Goal: Task Accomplishment & Management: Complete application form

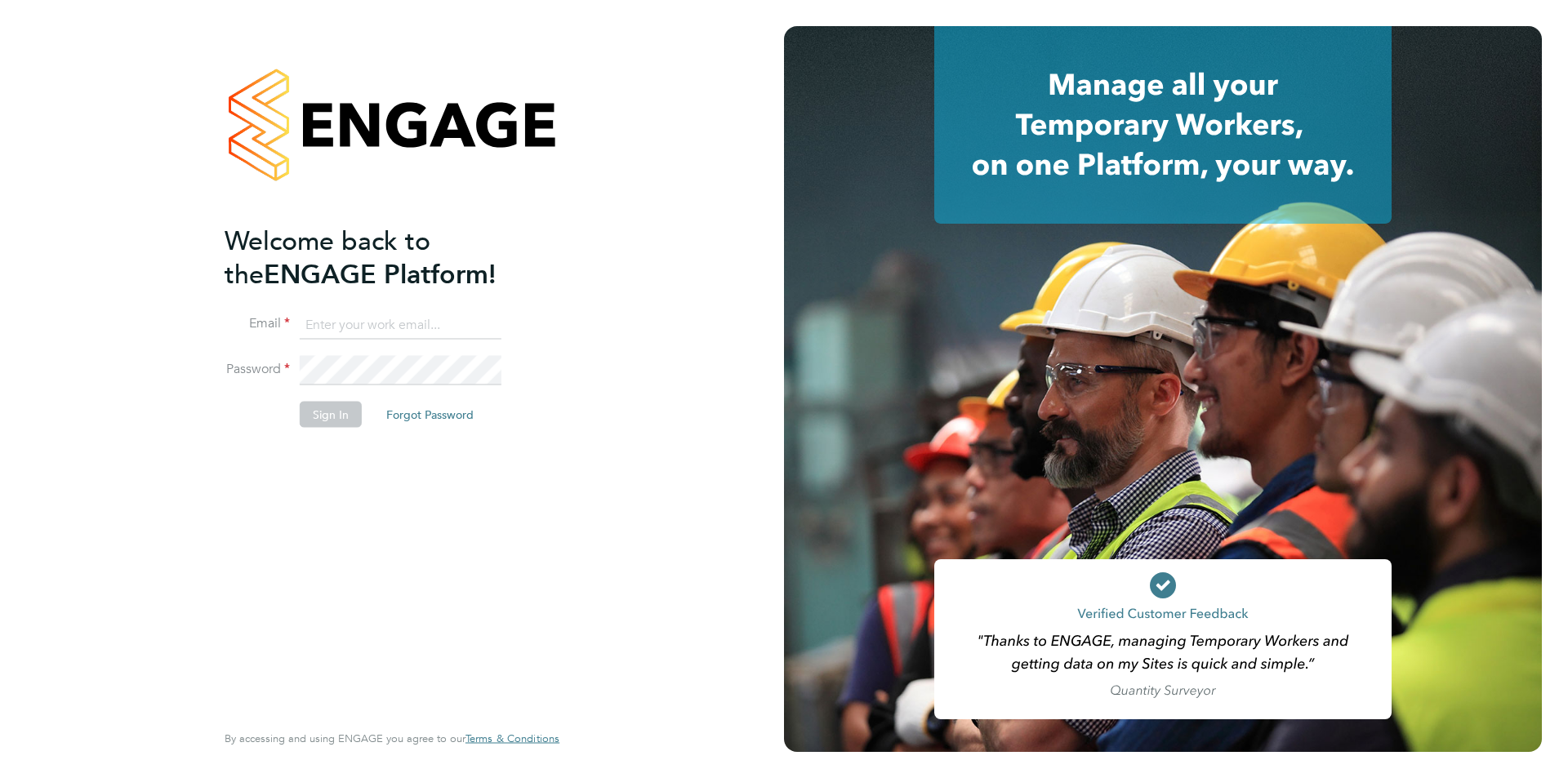
type input "nickbriant@jambo.co"
click at [329, 416] on button "Sign In" at bounding box center [330, 415] width 62 height 26
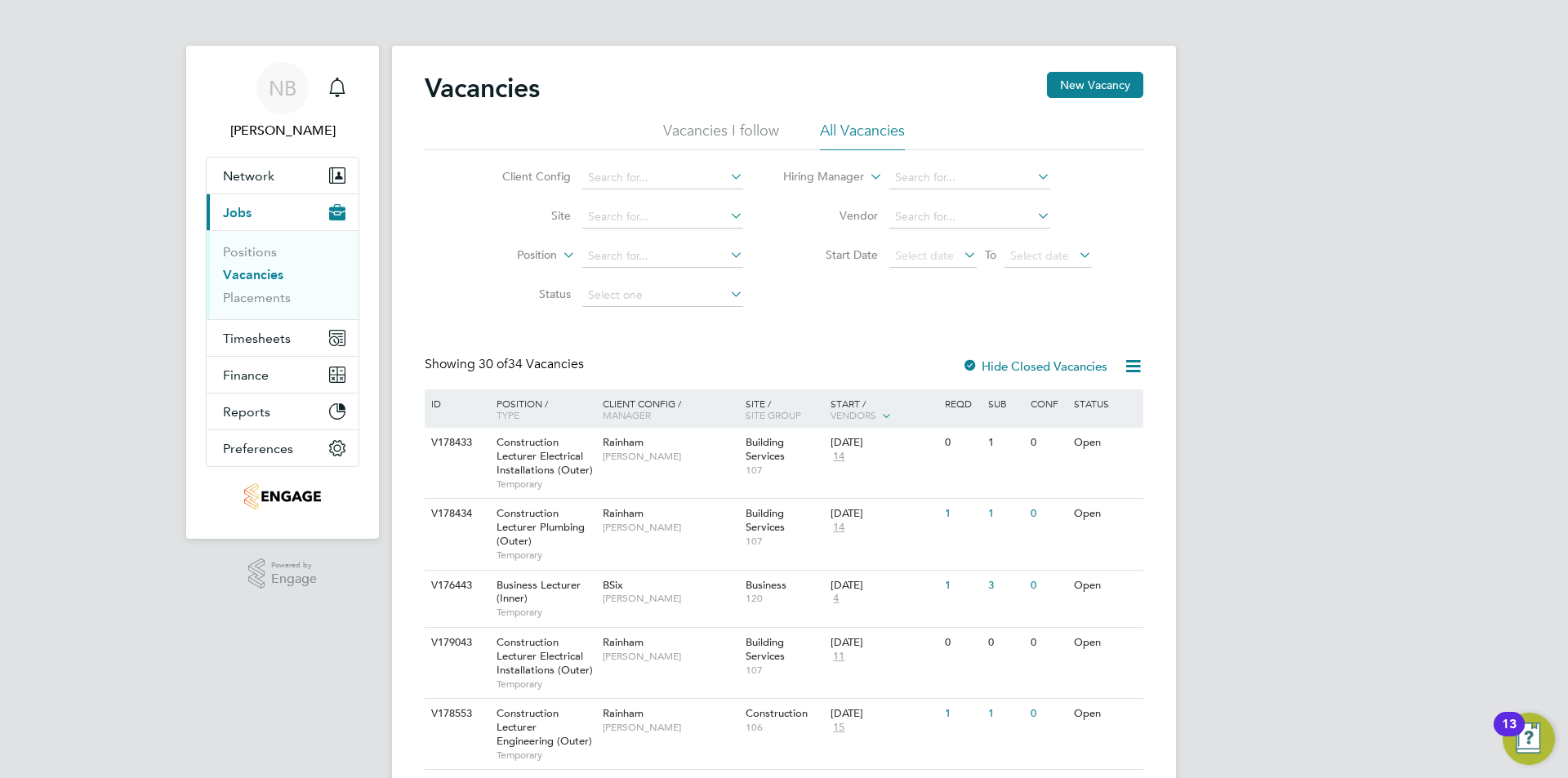
click at [1138, 369] on icon at bounding box center [1133, 366] width 20 height 20
click at [1090, 294] on div "Client Config Site Position Status Hiring Manager Vendor Start Date Select date…" at bounding box center [784, 233] width 719 height 165
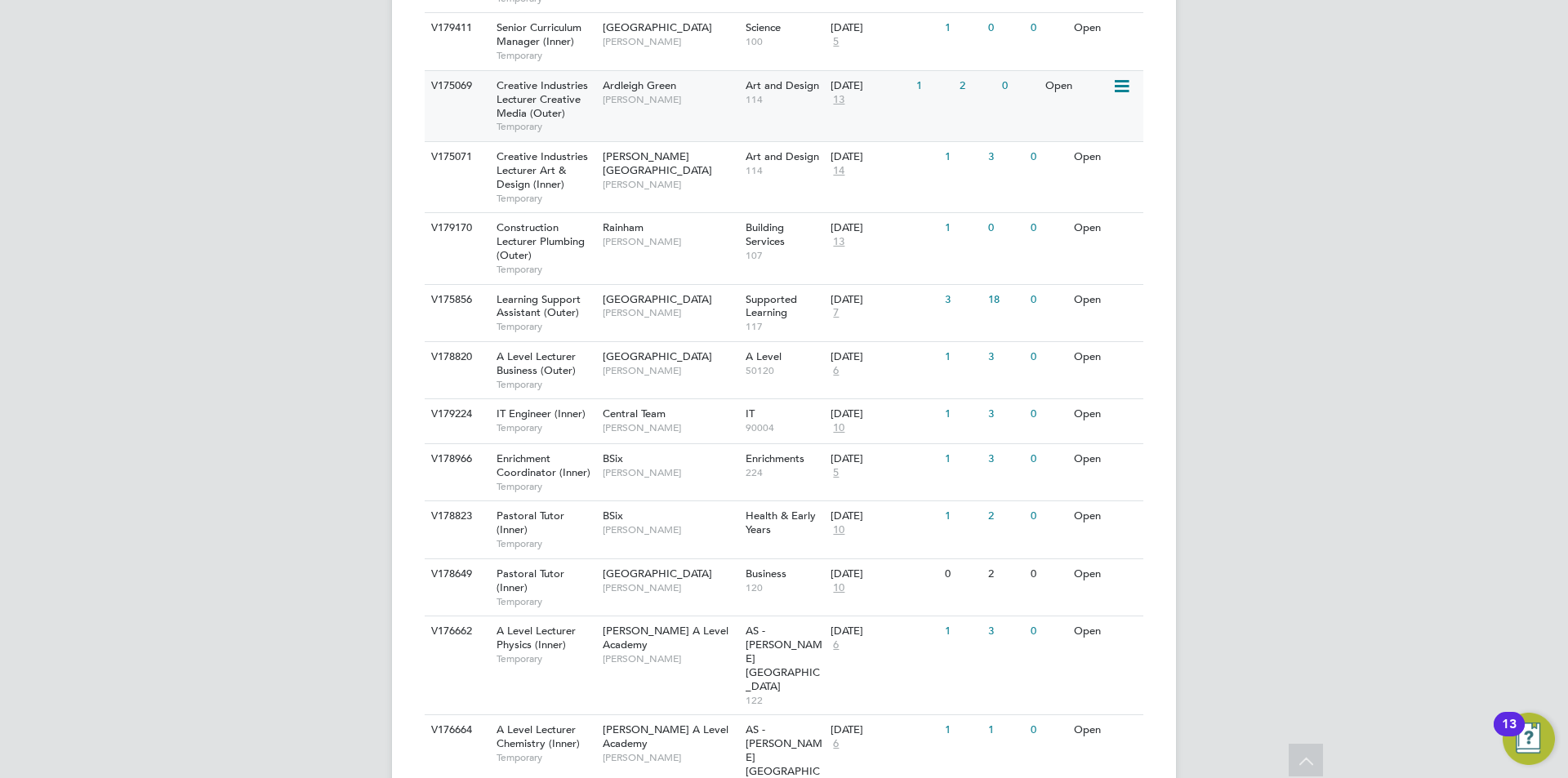
scroll to position [1620, 0]
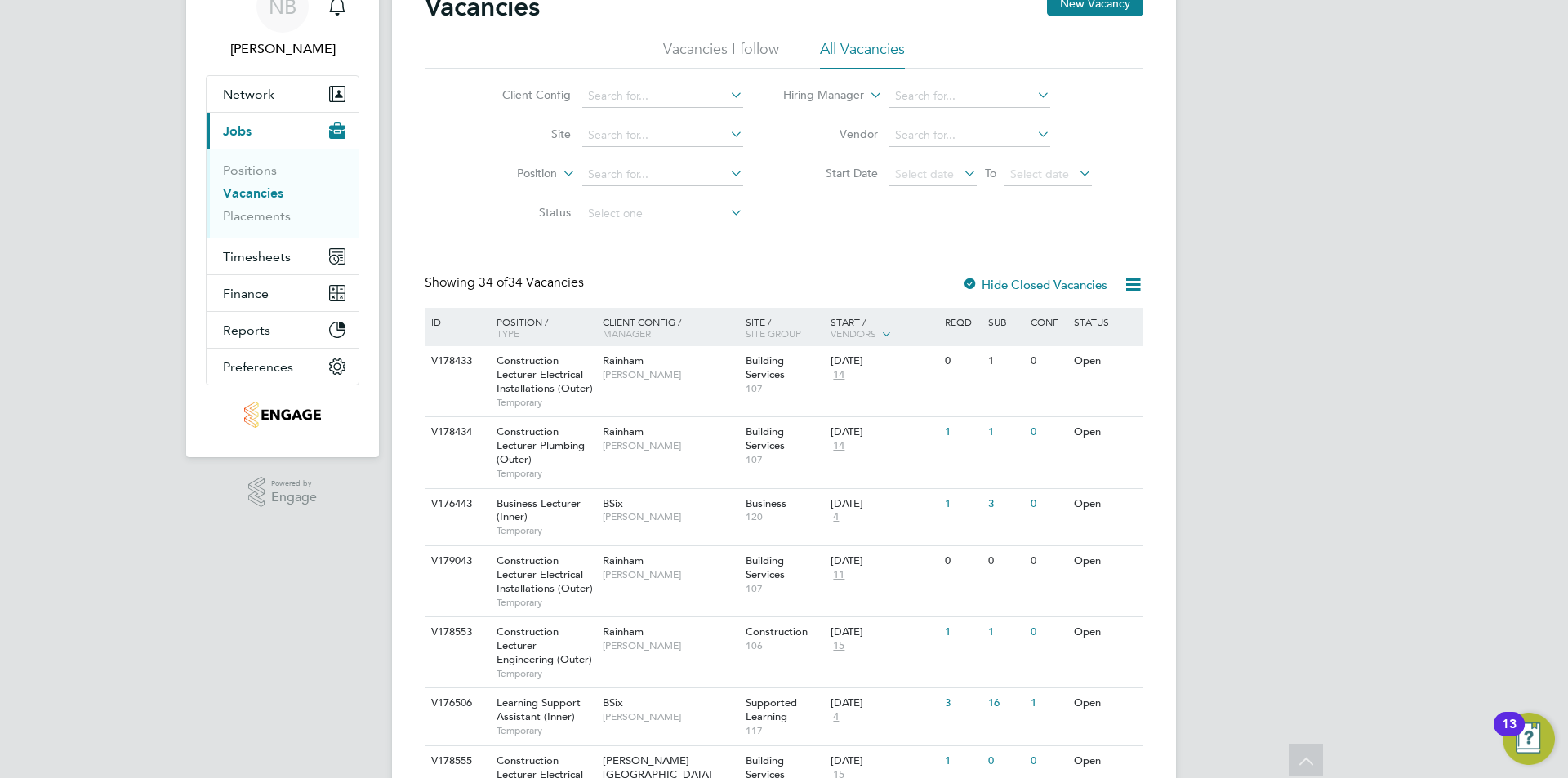
scroll to position [0, 0]
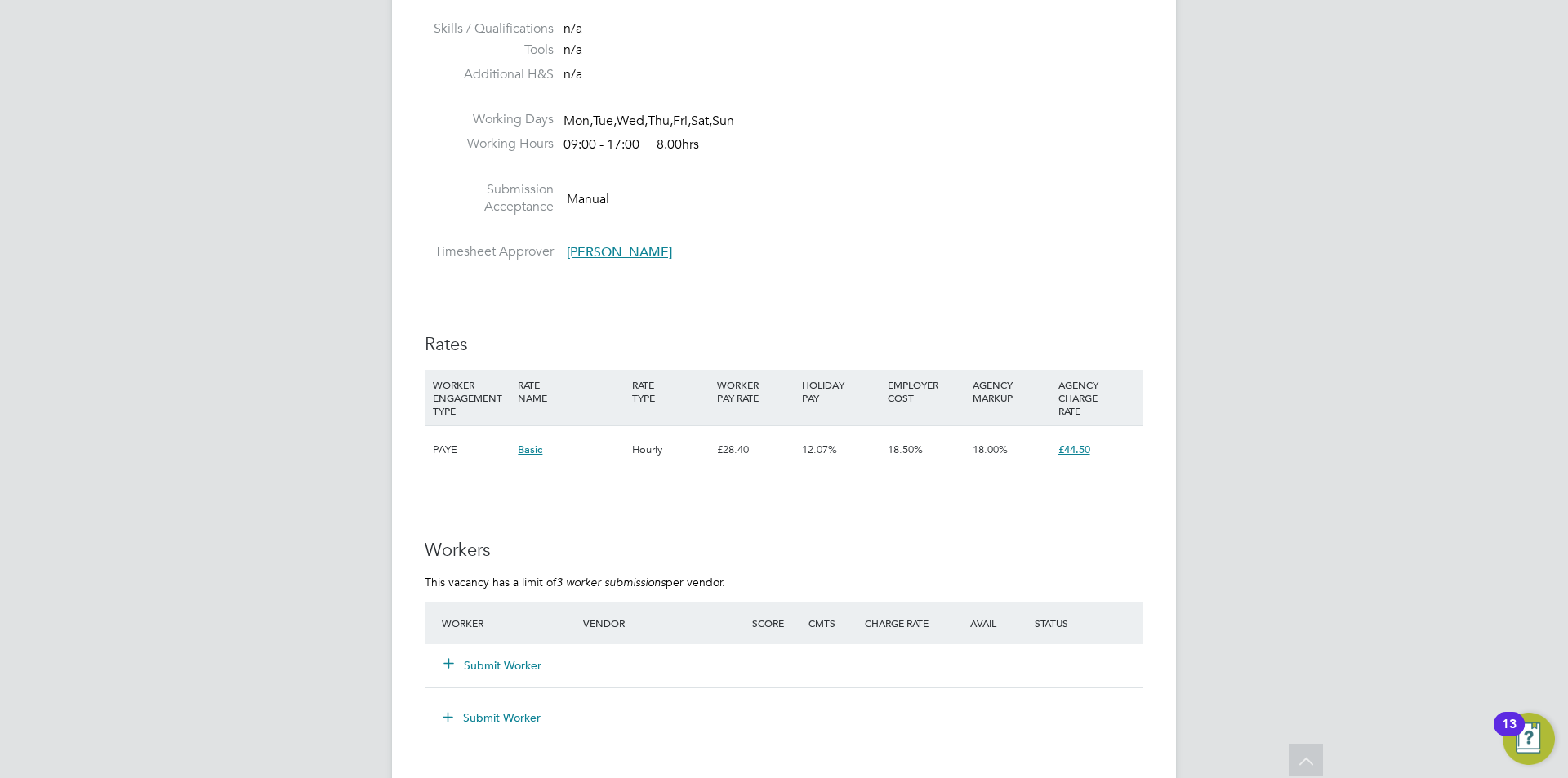
scroll to position [2042, 0]
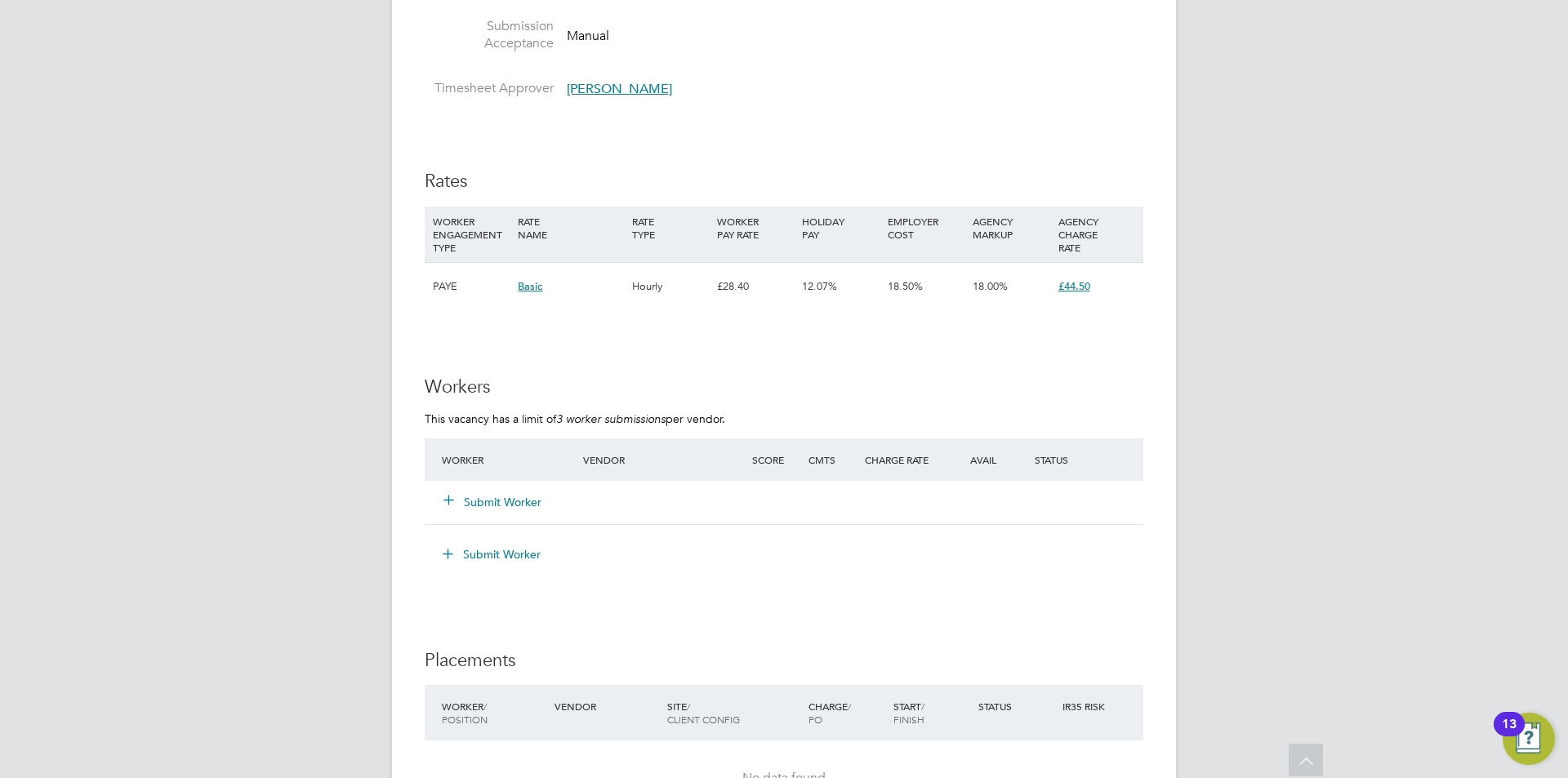
click at [480, 494] on button "Submit Worker" at bounding box center [493, 502] width 98 height 17
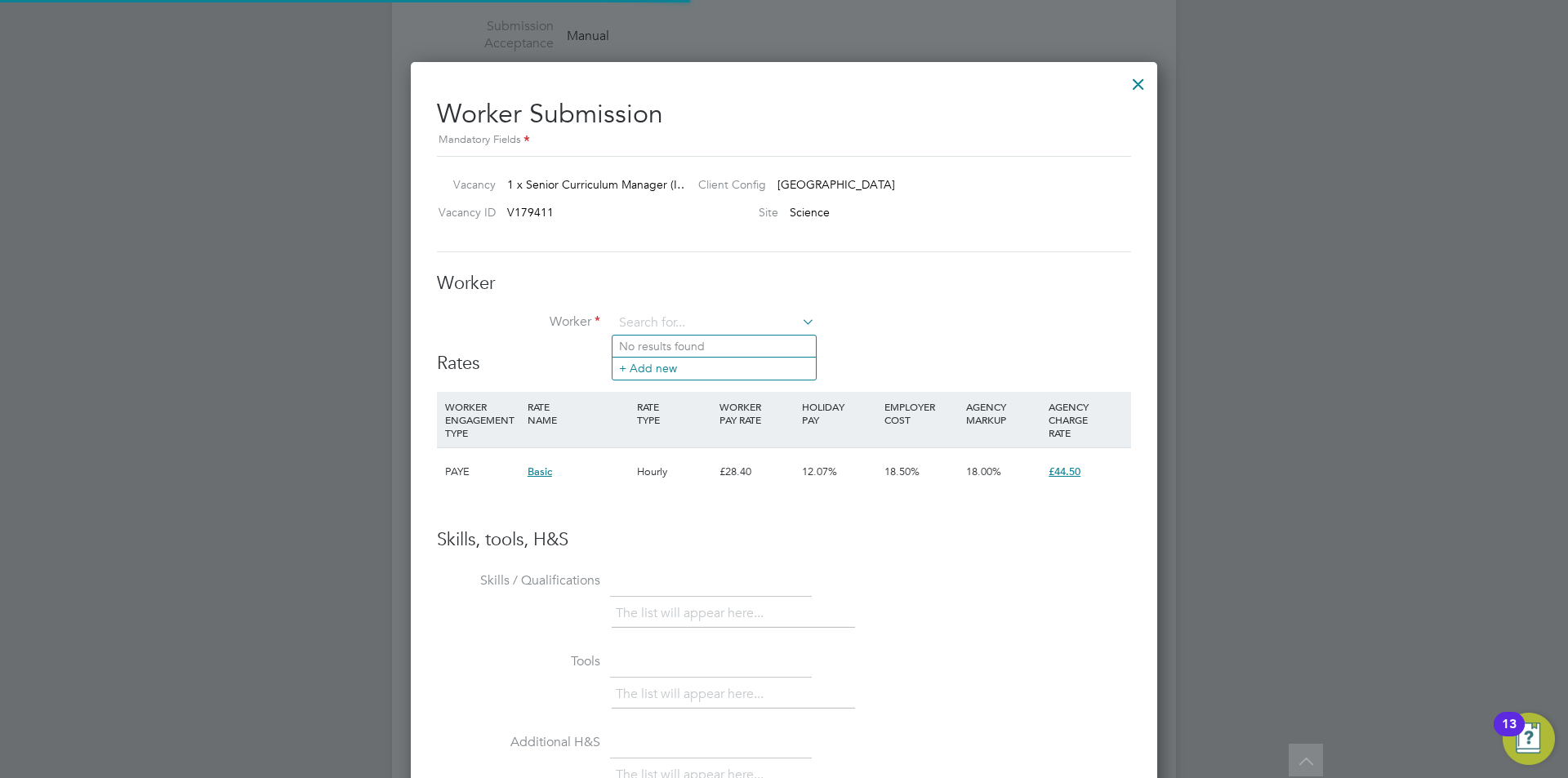
scroll to position [48, 111]
click at [643, 346] on li "No results found" at bounding box center [714, 345] width 203 height 21
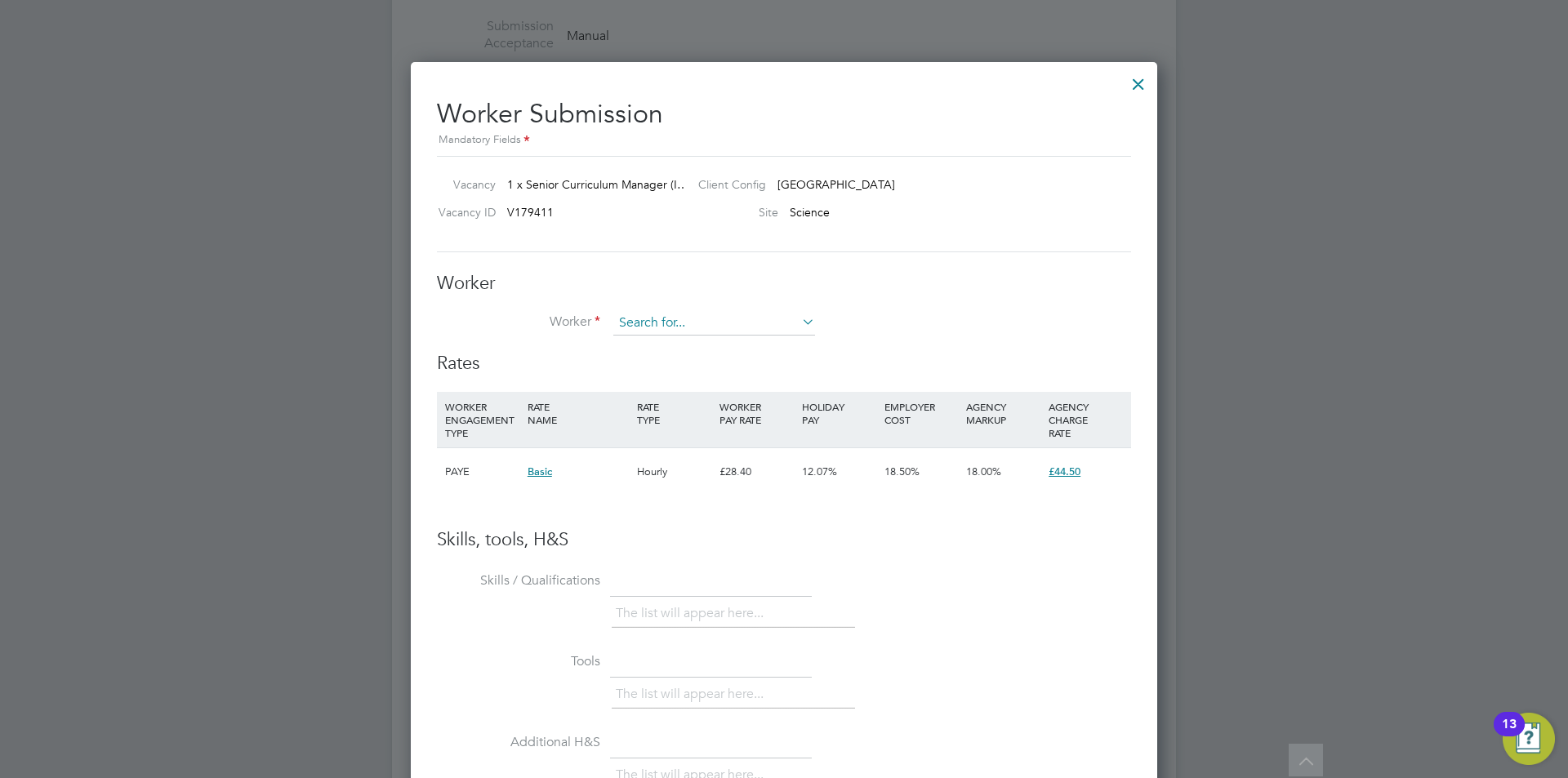
click at [644, 318] on input at bounding box center [713, 323] width 201 height 24
type input "[PERSON_NAME]"
click at [646, 365] on li "+ Add new" at bounding box center [714, 368] width 203 height 22
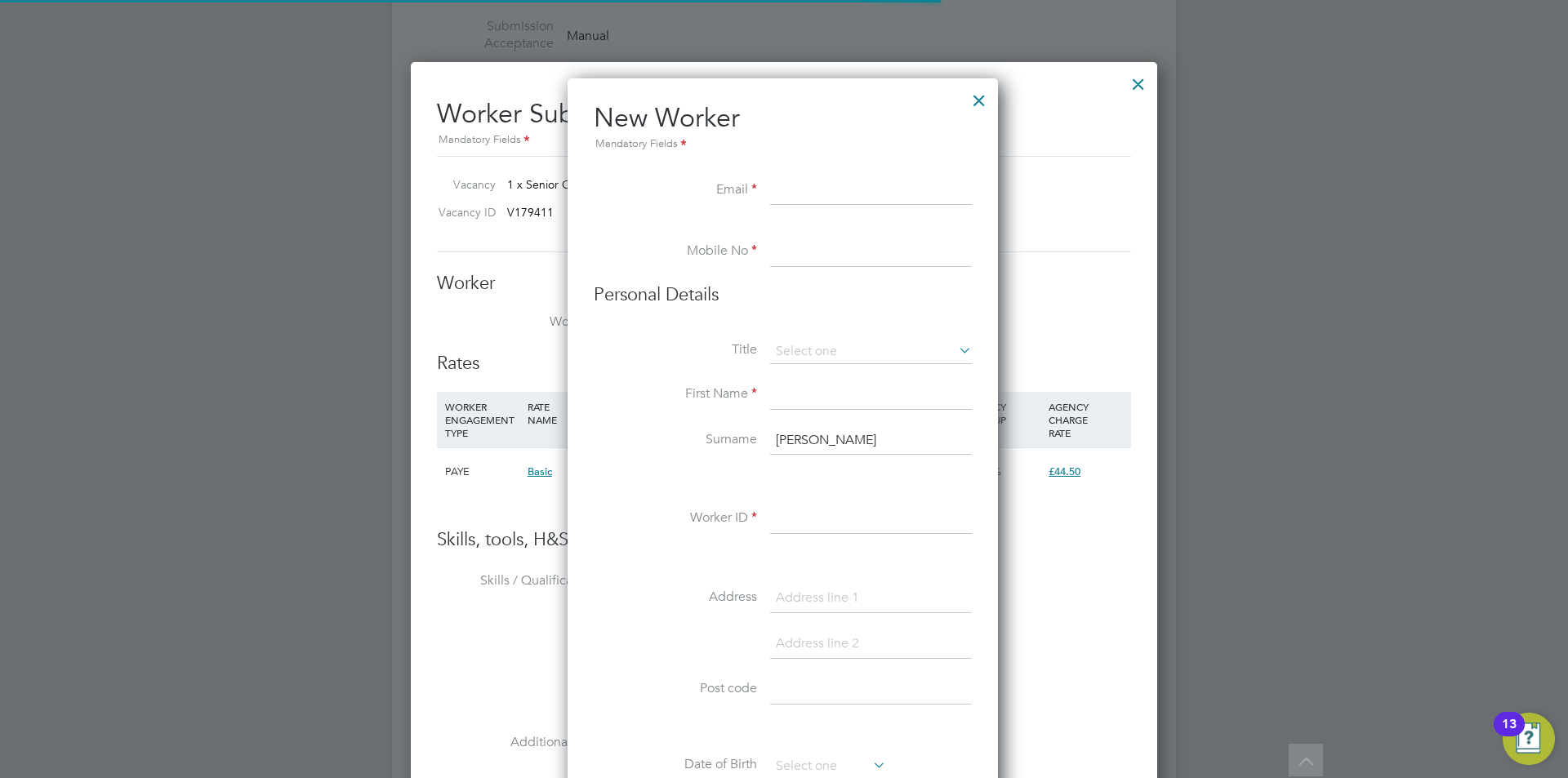
scroll to position [1390, 433]
click at [844, 193] on input at bounding box center [870, 191] width 201 height 30
paste input "[EMAIL_ADDRESS][DOMAIN_NAME]"
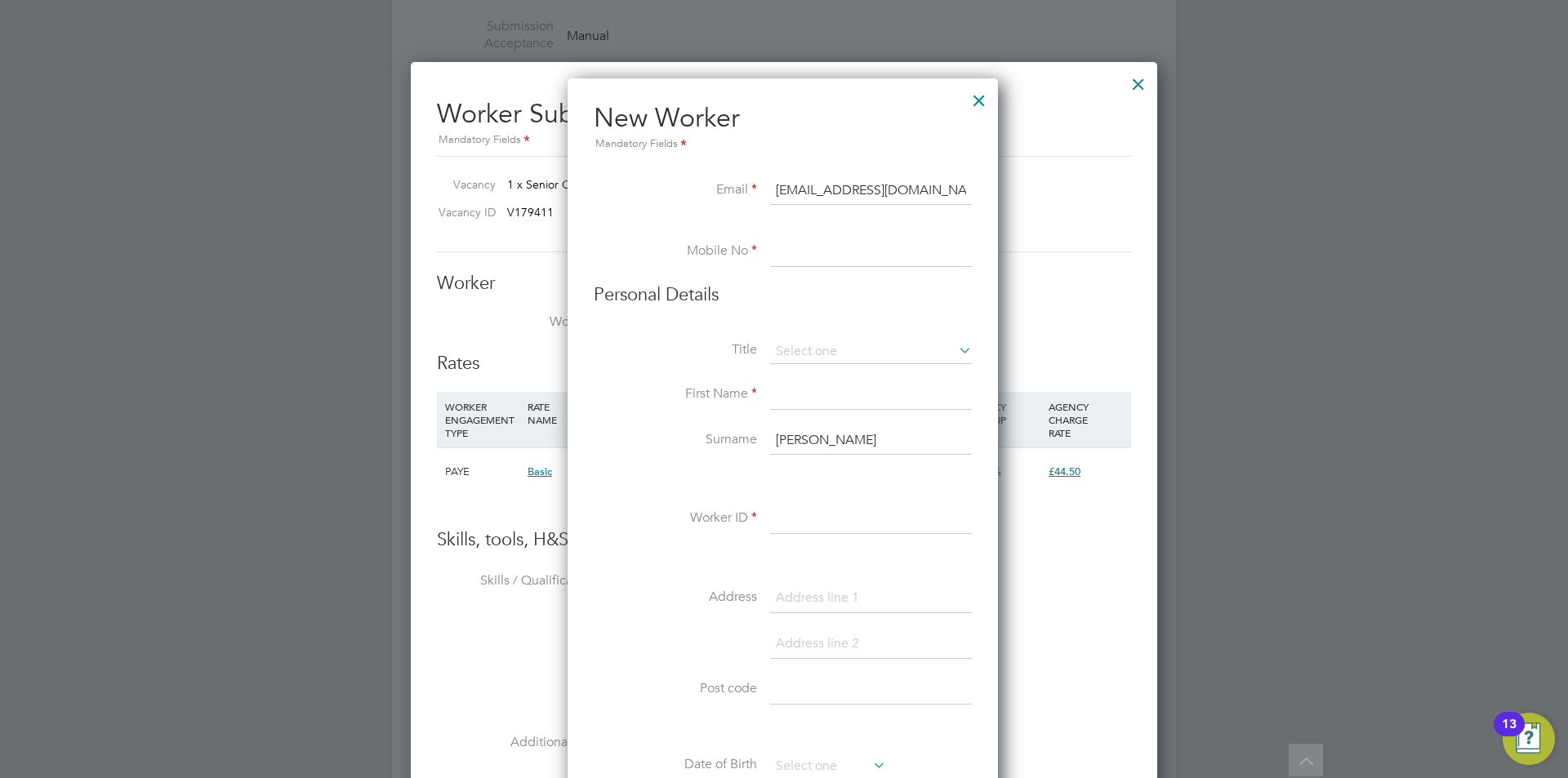
type input "[EMAIL_ADDRESS][DOMAIN_NAME]"
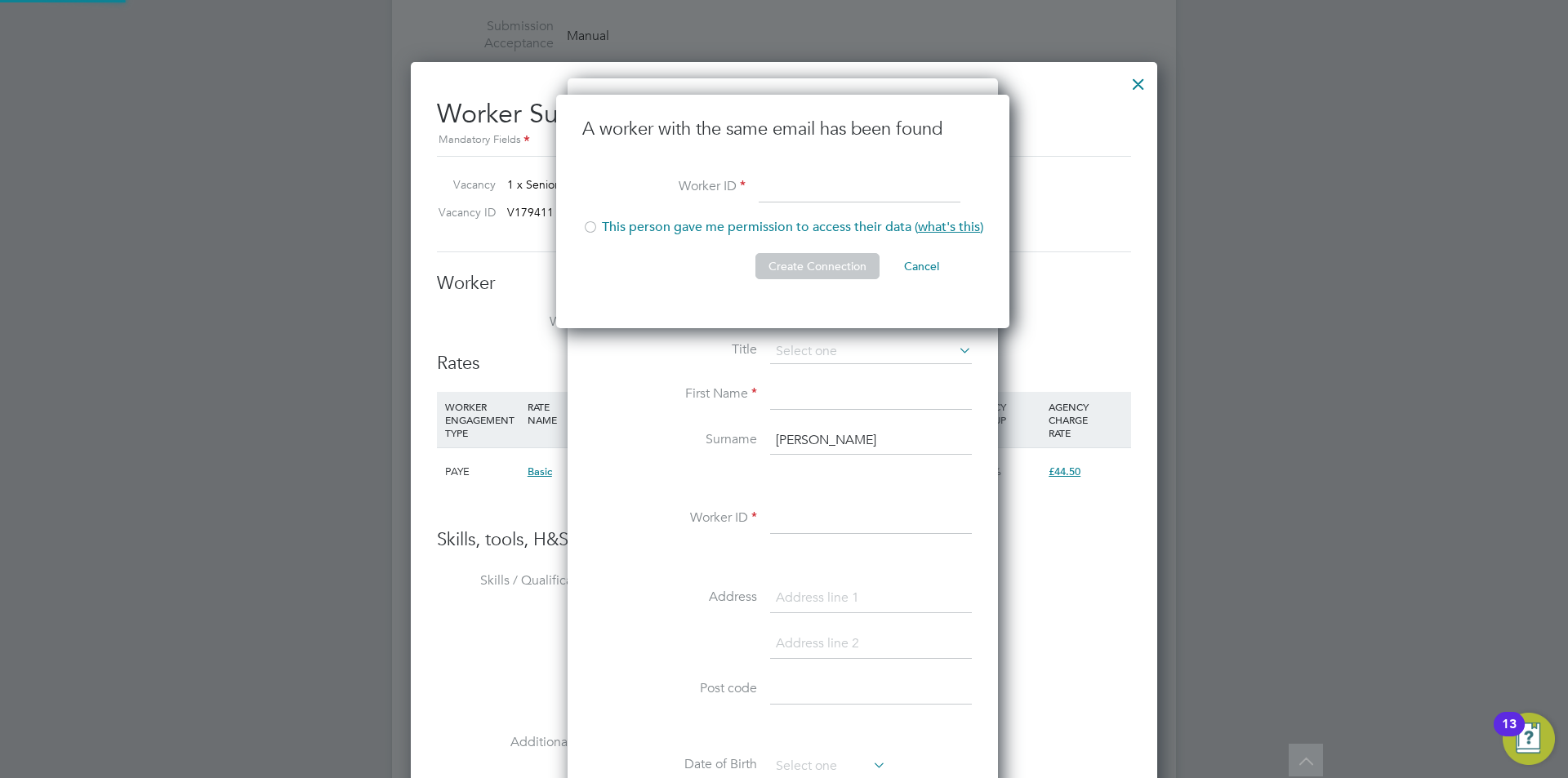
scroll to position [234, 456]
click at [595, 230] on div at bounding box center [590, 228] width 17 height 17
click at [781, 180] on input at bounding box center [859, 188] width 201 height 30
type input "hq00178568"
click at [803, 263] on button "Create Connection" at bounding box center [818, 266] width 124 height 26
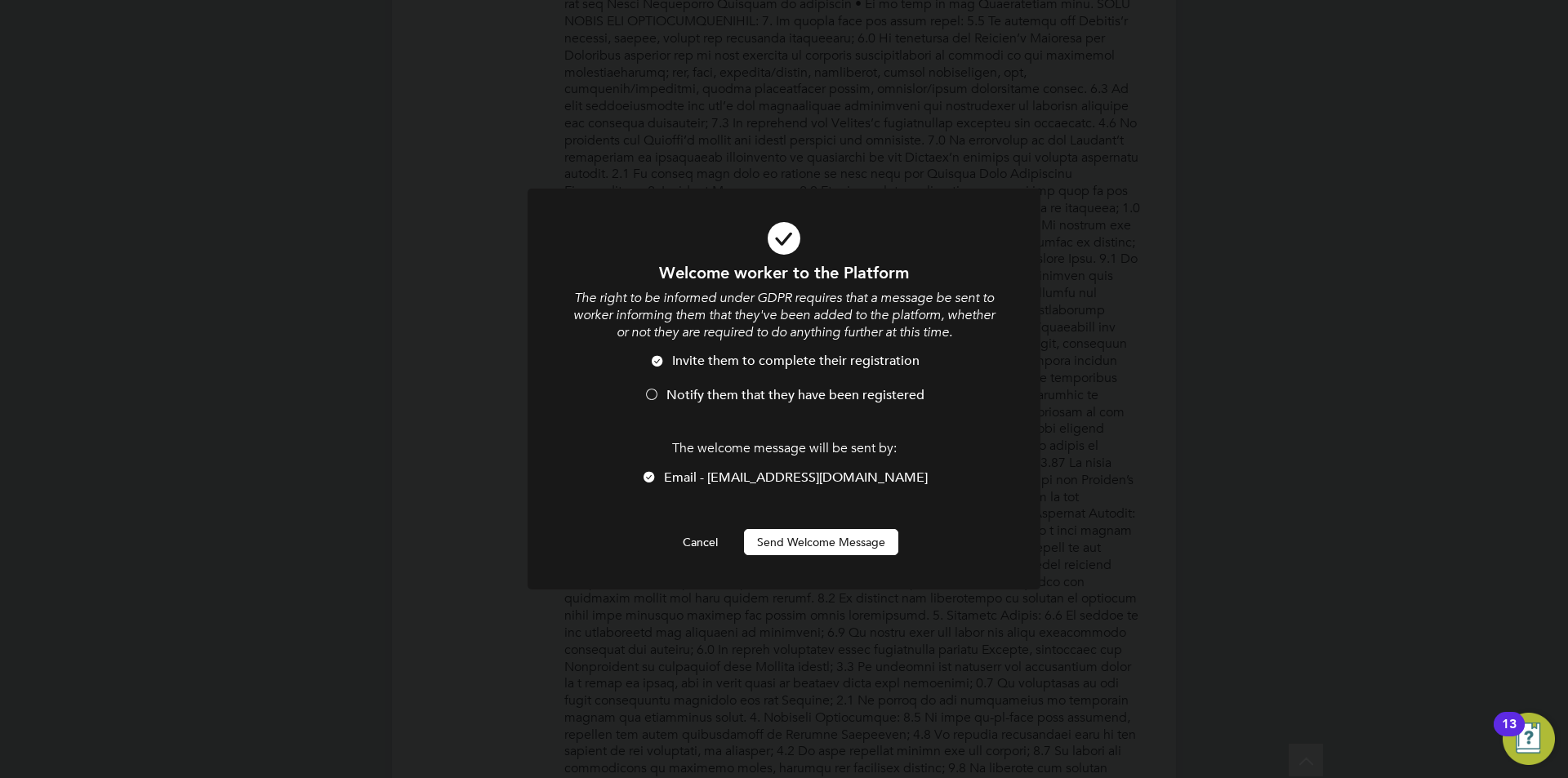
scroll to position [0, 0]
click at [653, 396] on div at bounding box center [652, 396] width 17 height 17
click at [789, 540] on button "Send Welcome Message" at bounding box center [821, 542] width 154 height 26
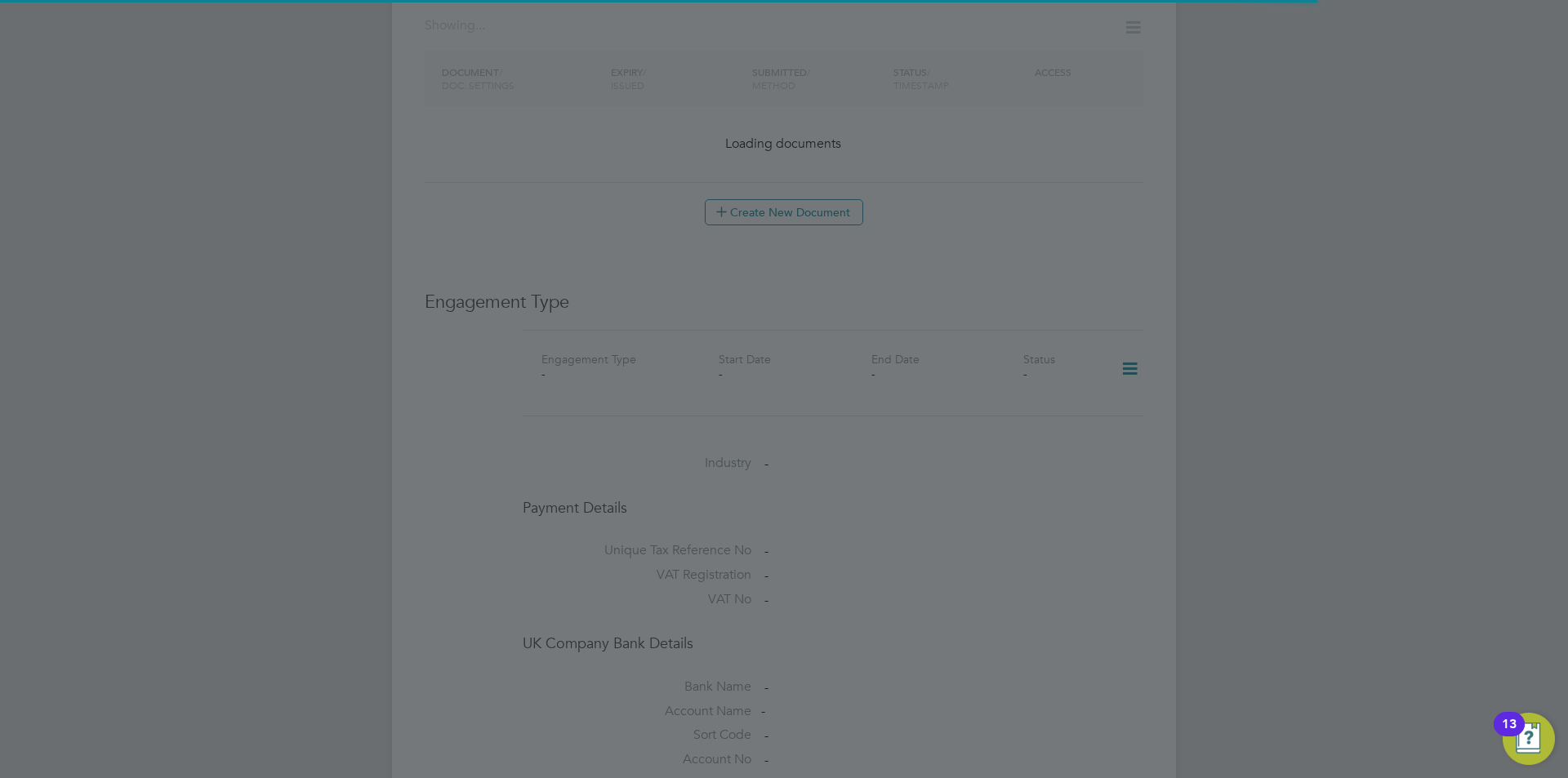
scroll to position [2042, 0]
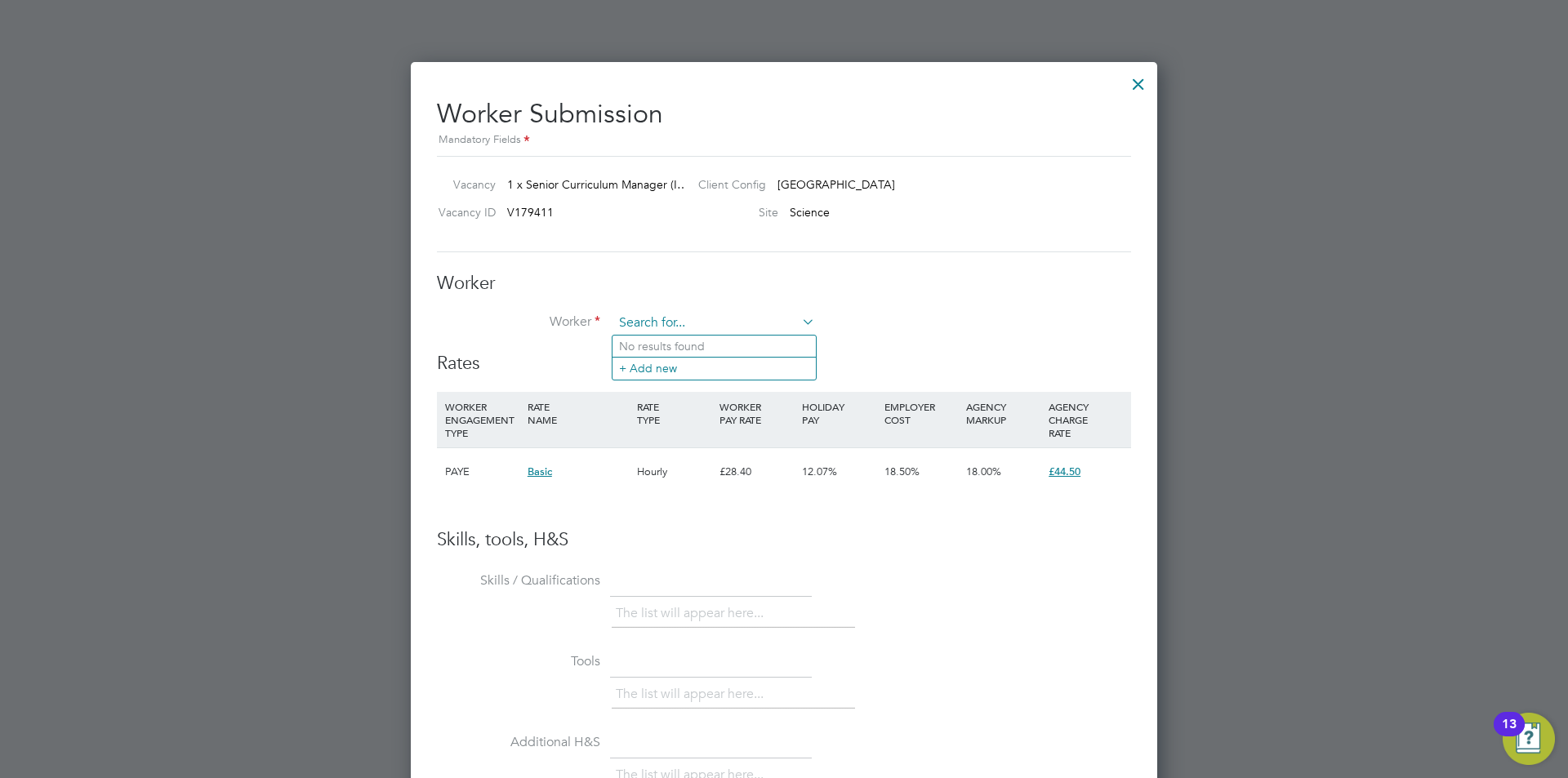
click at [676, 323] on input at bounding box center [713, 323] width 201 height 24
click at [691, 337] on li "[PERSON_NAME] (hq00178568)" at bounding box center [717, 346] width 209 height 22
type input "[PERSON_NAME] (hq00178568)"
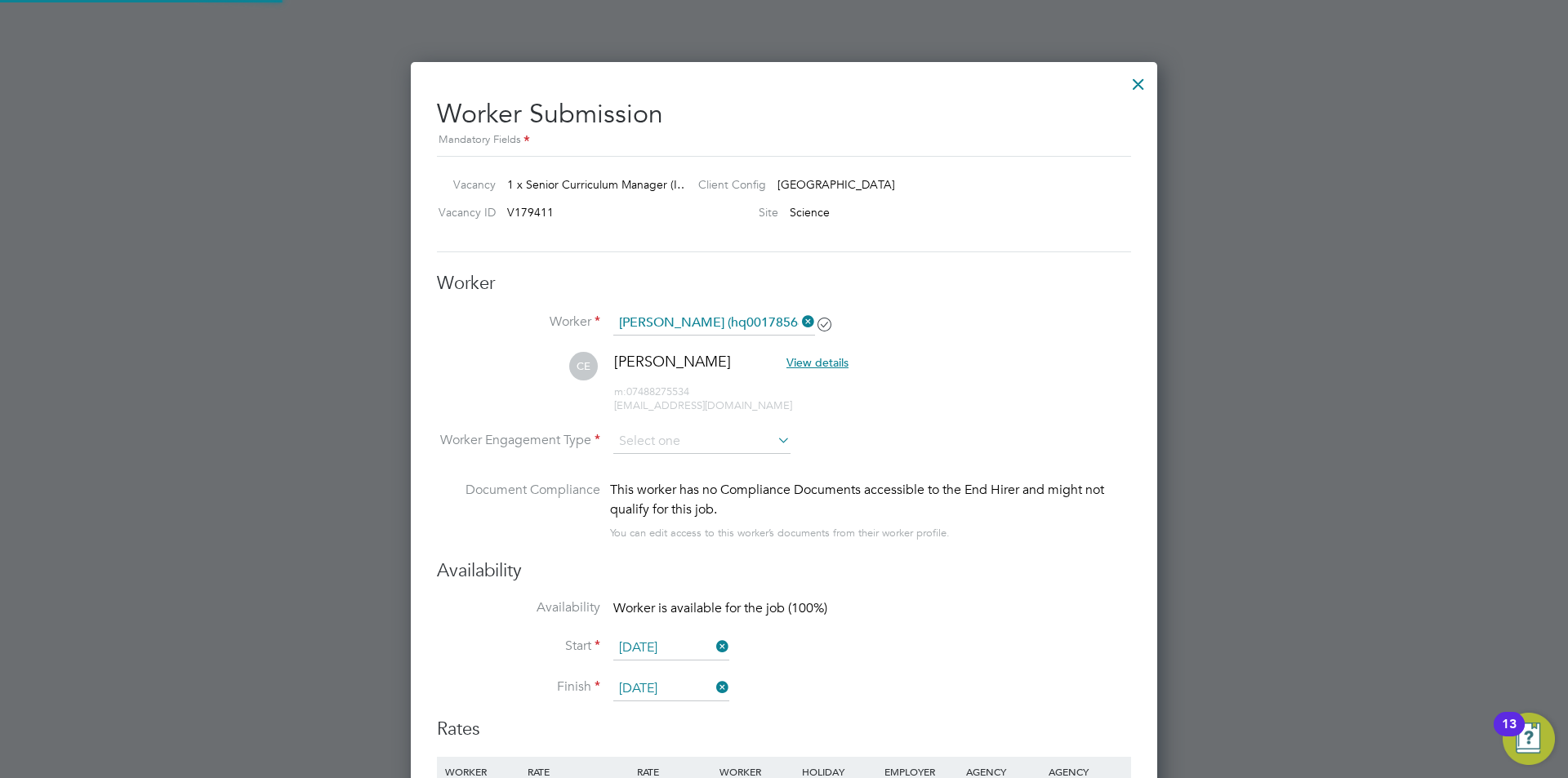
scroll to position [1357, 747]
click at [694, 445] on input at bounding box center [701, 442] width 177 height 24
click at [687, 467] on li "Contract" at bounding box center [702, 464] width 179 height 21
type input "Contract"
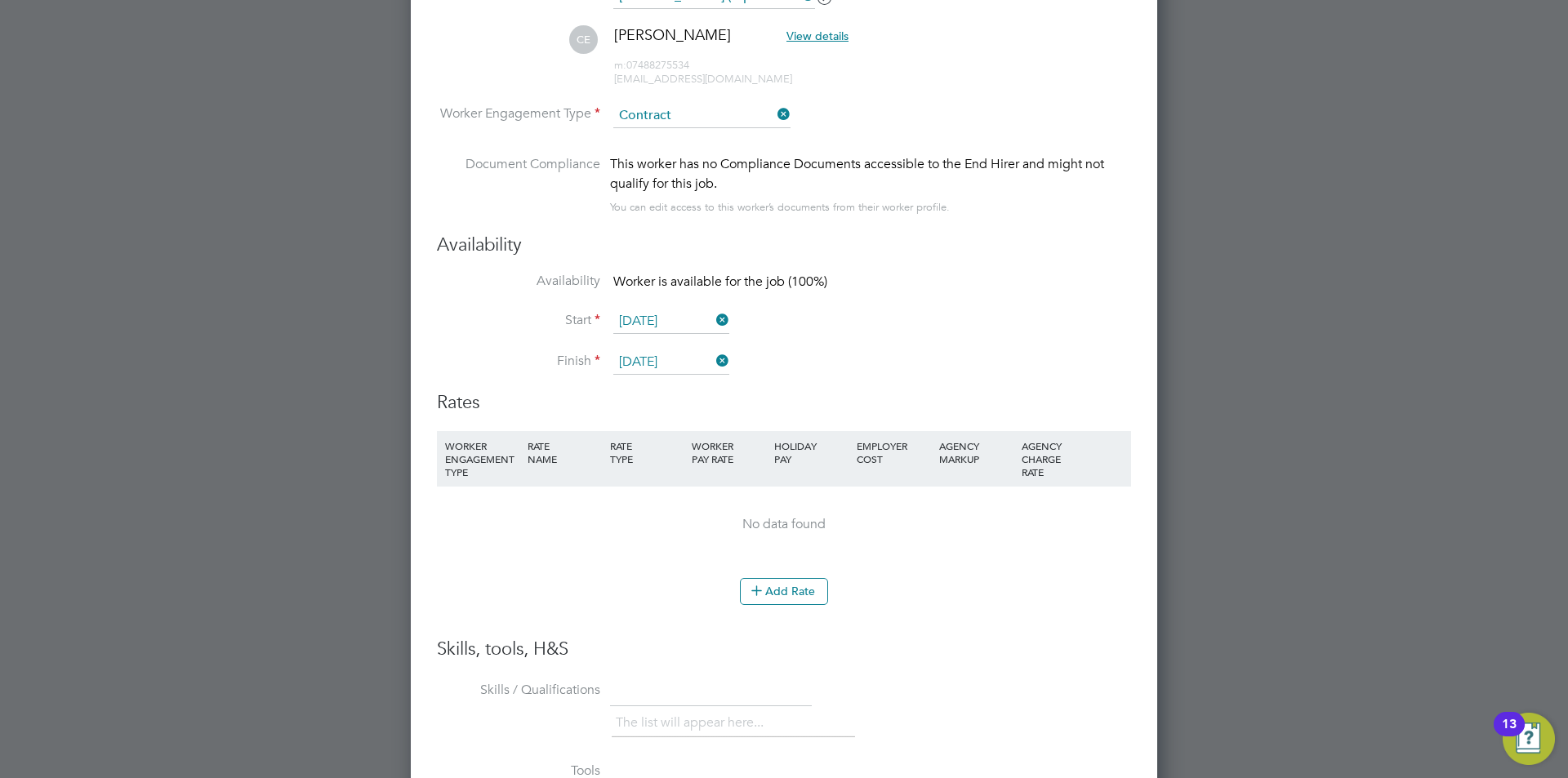
scroll to position [2449, 0]
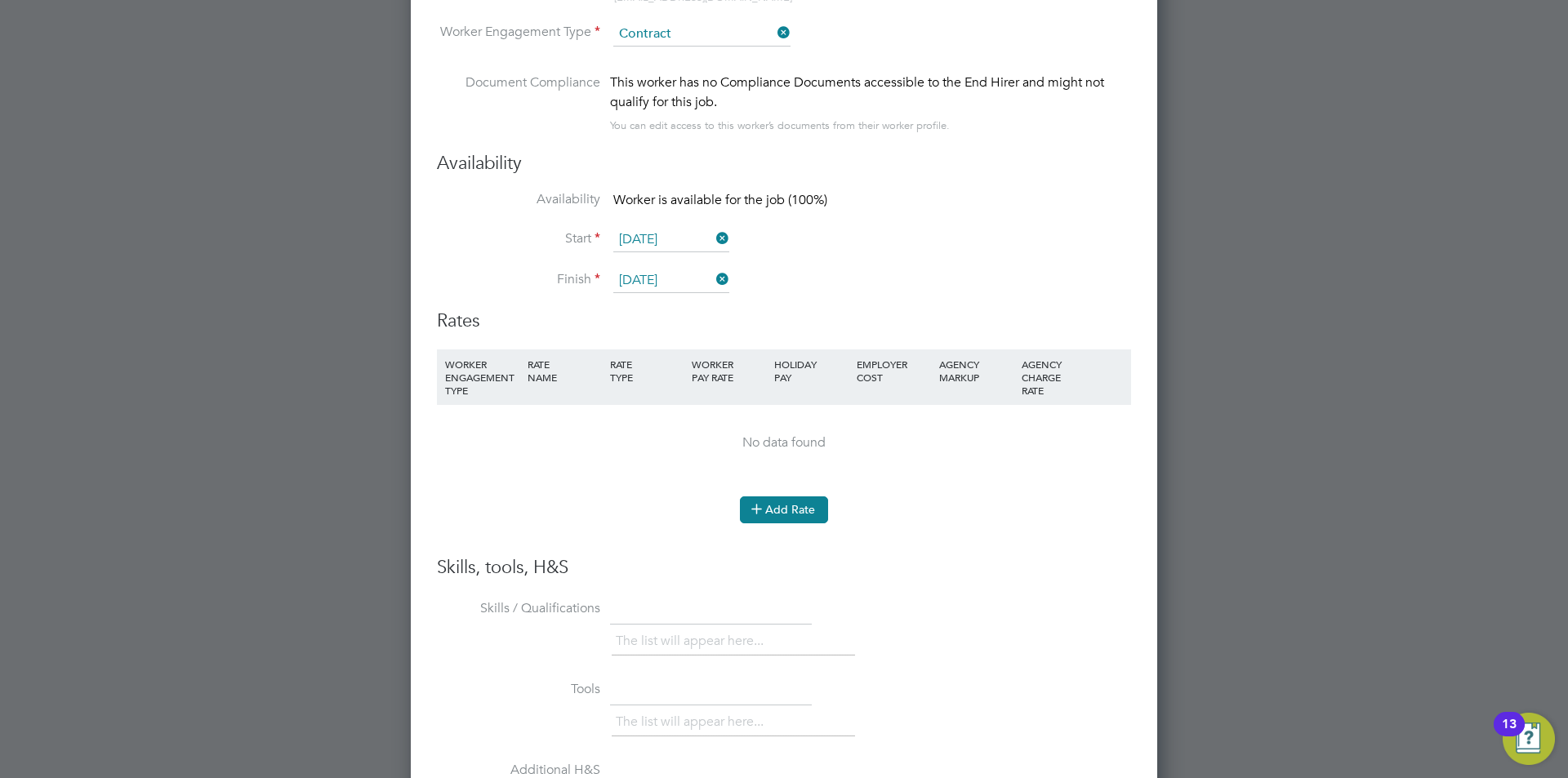
click at [773, 510] on button "Add Rate" at bounding box center [784, 510] width 88 height 26
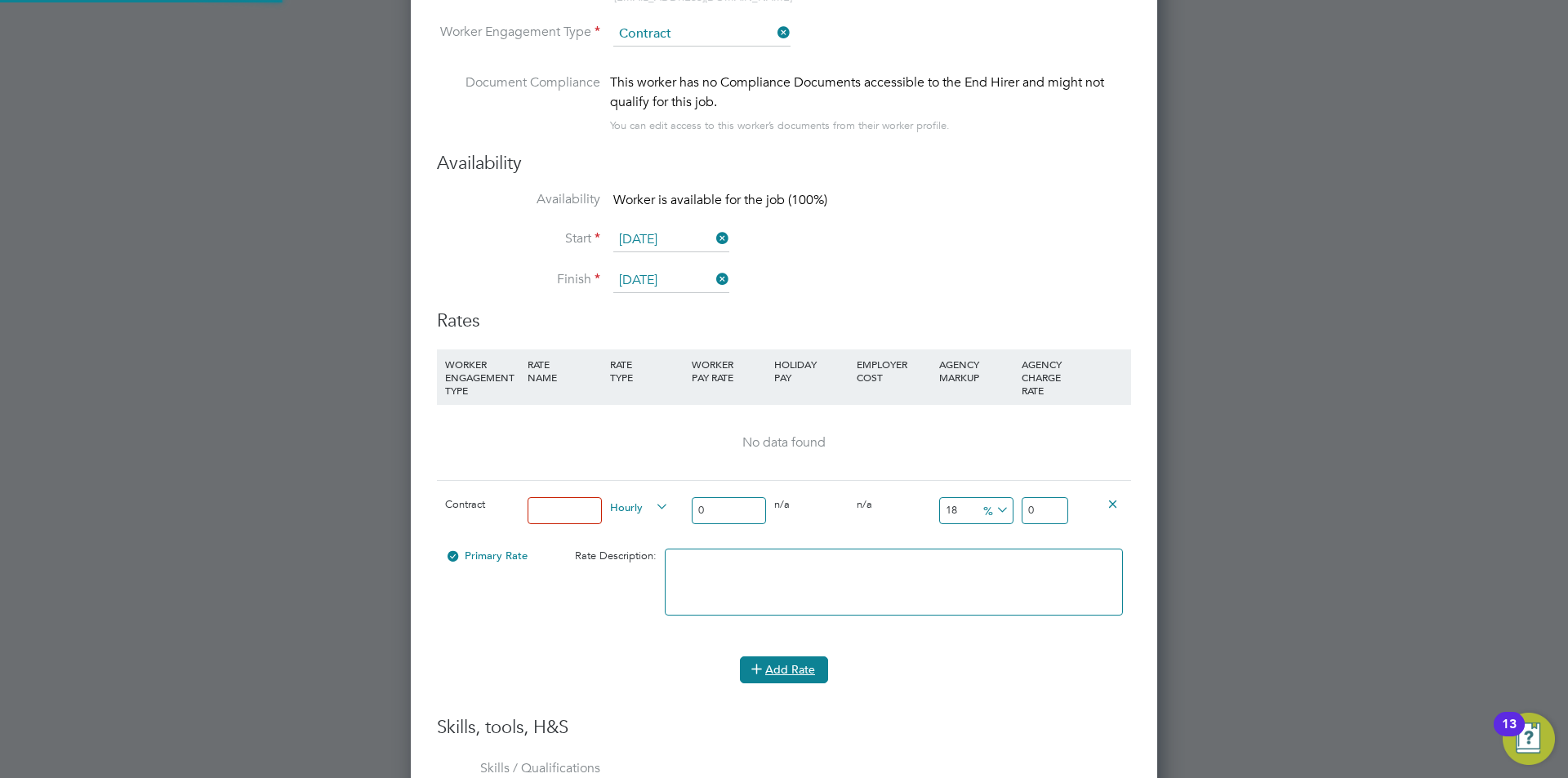
scroll to position [1511, 747]
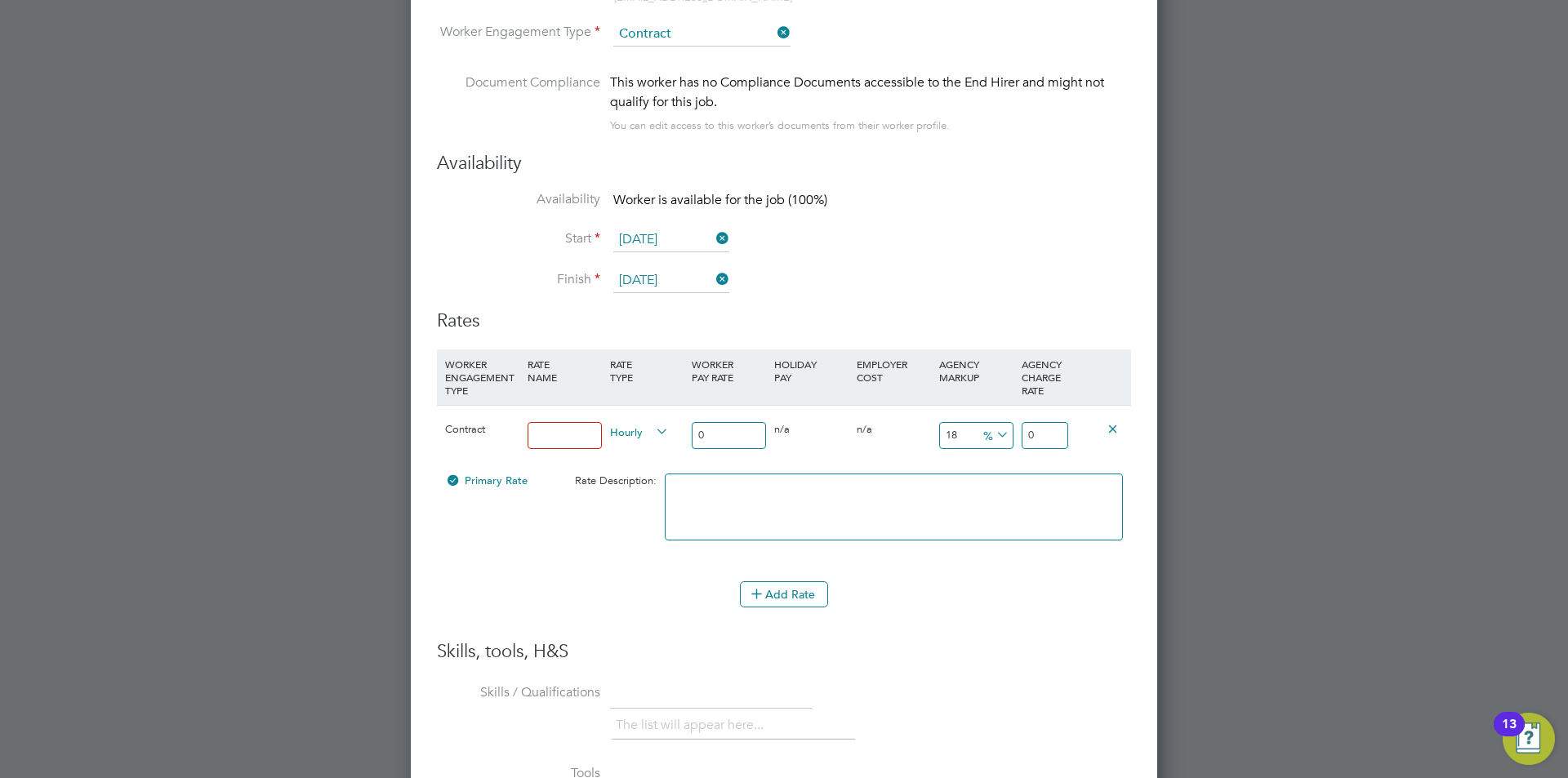
click at [547, 437] on input at bounding box center [564, 435] width 74 height 27
type input "basic"
click at [725, 437] on input "0" at bounding box center [729, 435] width 74 height 27
drag, startPoint x: 715, startPoint y: 434, endPoint x: 680, endPoint y: 432, distance: 35.1
click at [680, 432] on div "Contract basic Hourly 0 0 n/a 0 n/a 18 0 % 0" at bounding box center [784, 434] width 694 height 60
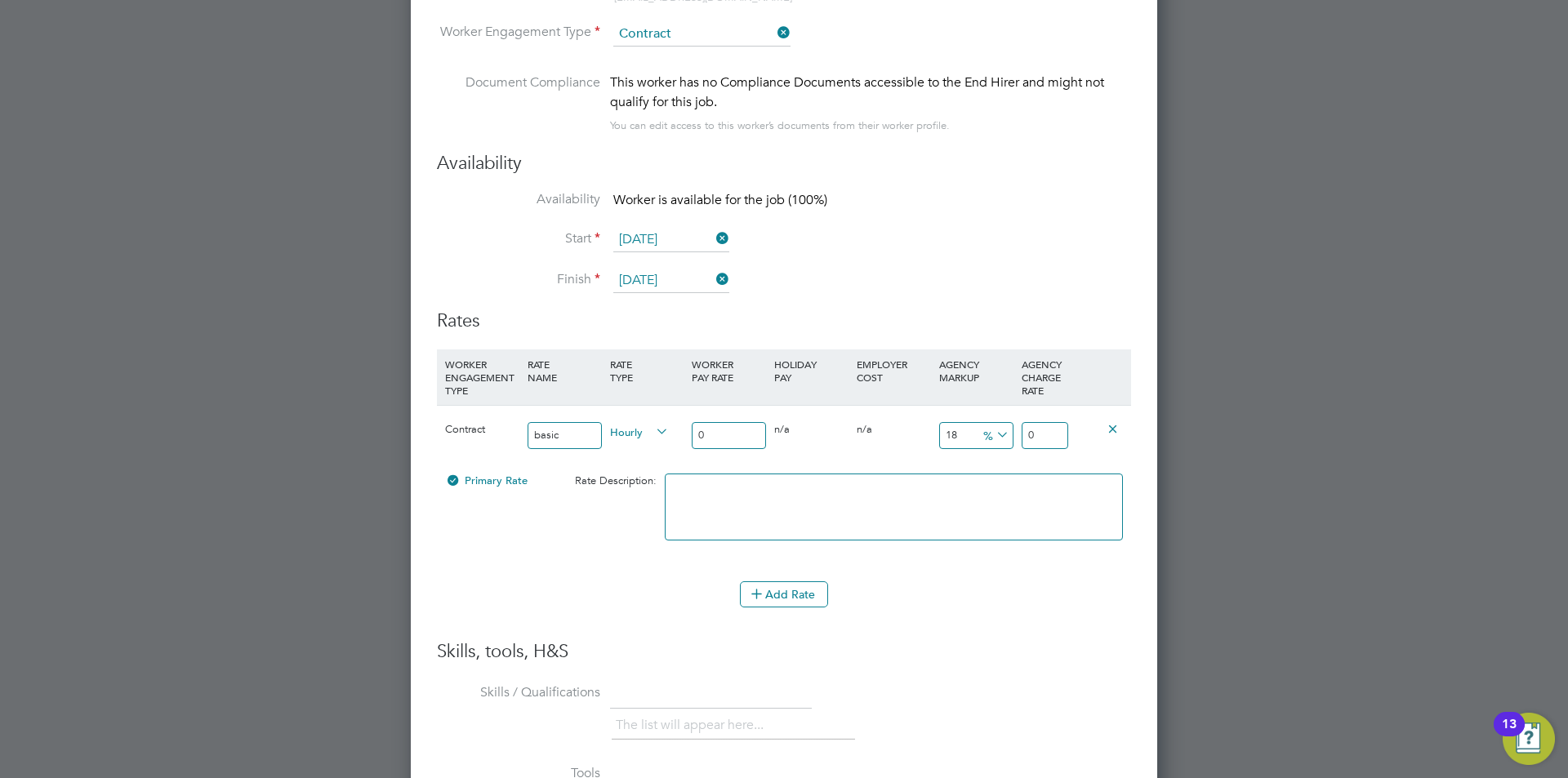
type input "3"
type input "3.54"
type input "39"
type input "46.02"
type input "39"
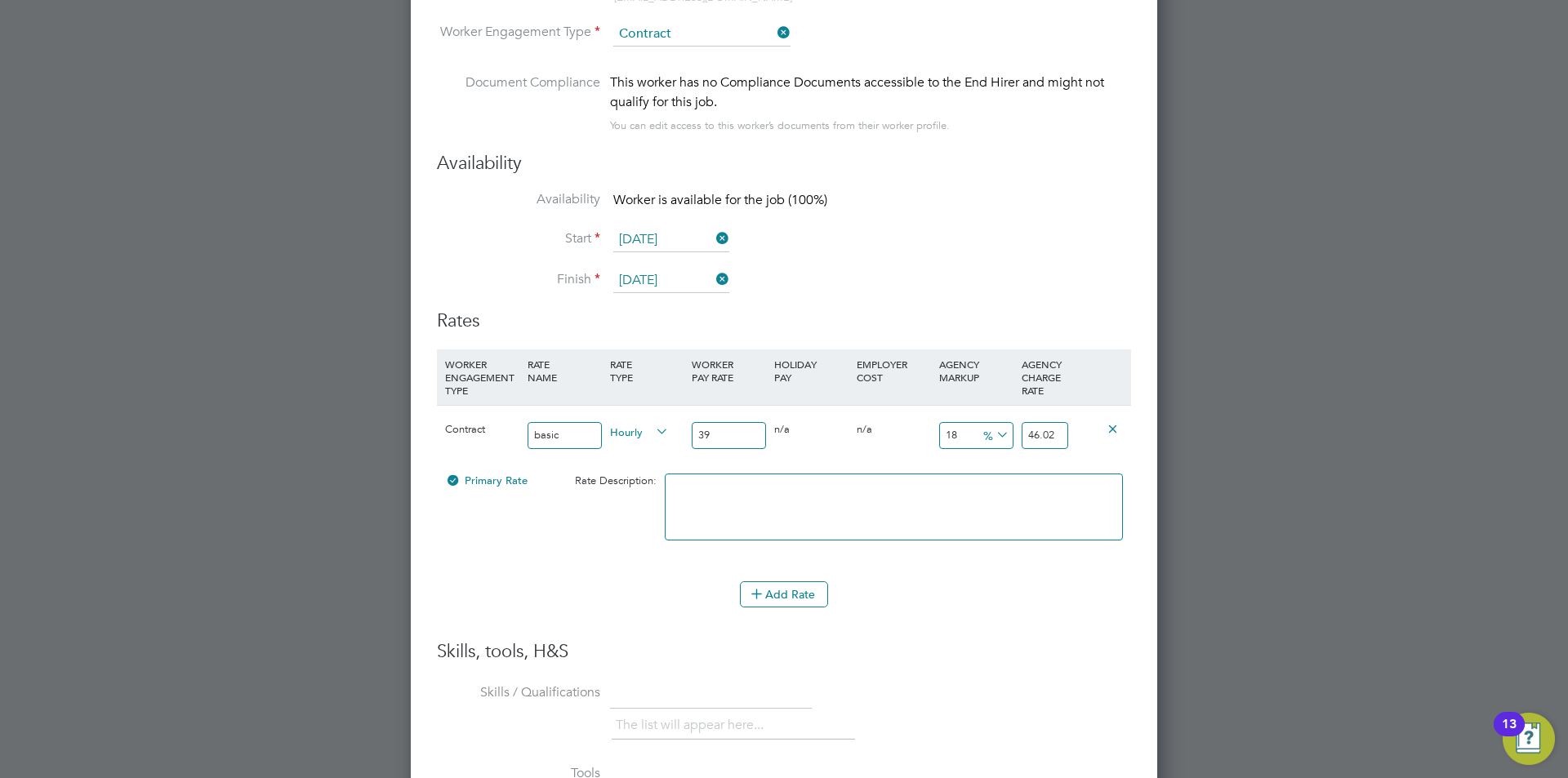
click at [956, 434] on input "18" at bounding box center [976, 435] width 74 height 27
click at [992, 432] on icon at bounding box center [992, 434] width 0 height 23
click at [996, 470] on li "£" at bounding box center [996, 474] width 39 height 21
drag, startPoint x: 967, startPoint y: 434, endPoint x: 915, endPoint y: 433, distance: 52.0
click at [916, 434] on div "Contract basic Hourly 39 0 n/a 0 n/a 18 7.02 £ 46.02" at bounding box center [784, 434] width 694 height 60
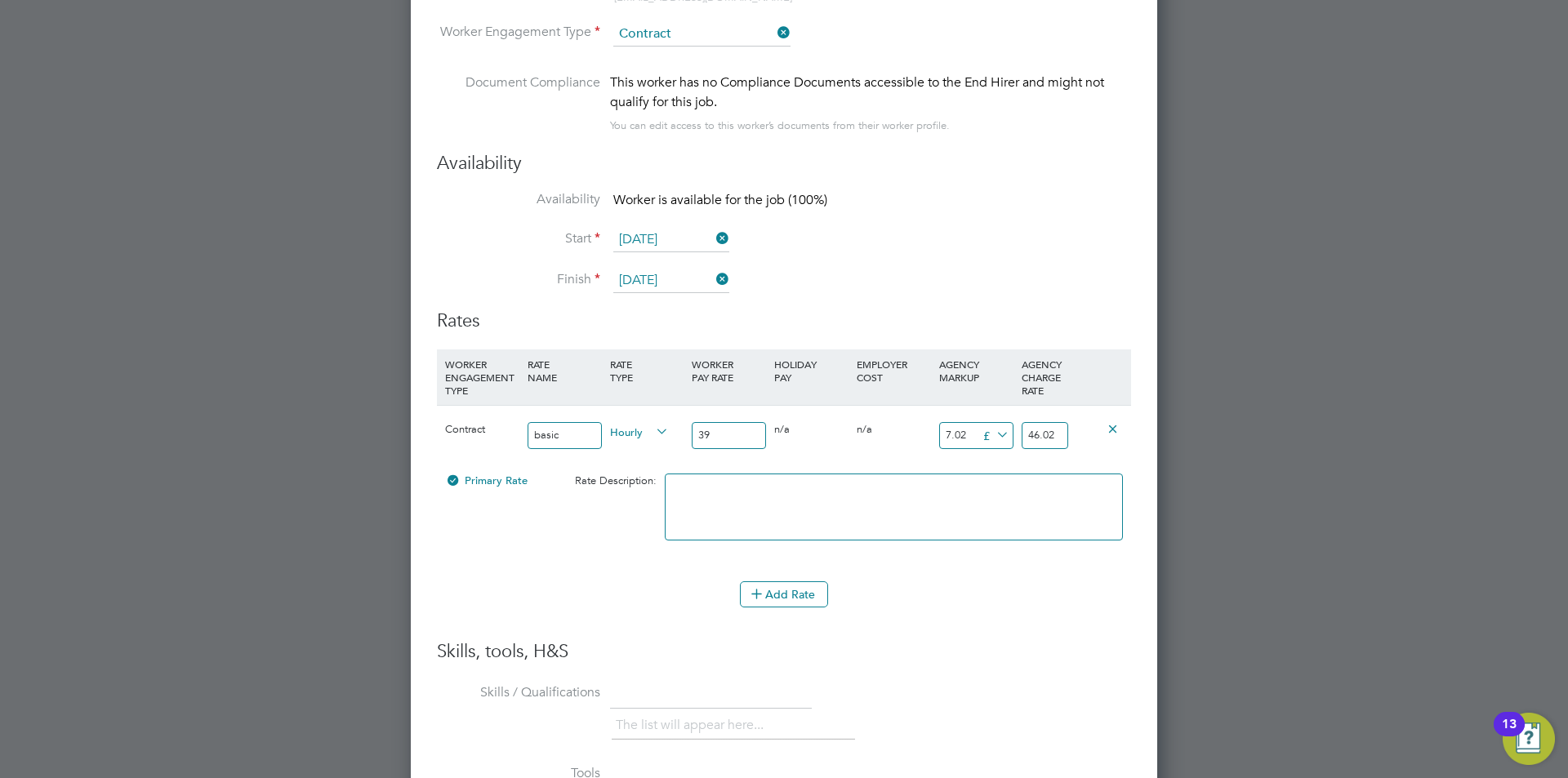
type input "1"
type input "40"
type input "11"
type input "50"
type input "11.5"
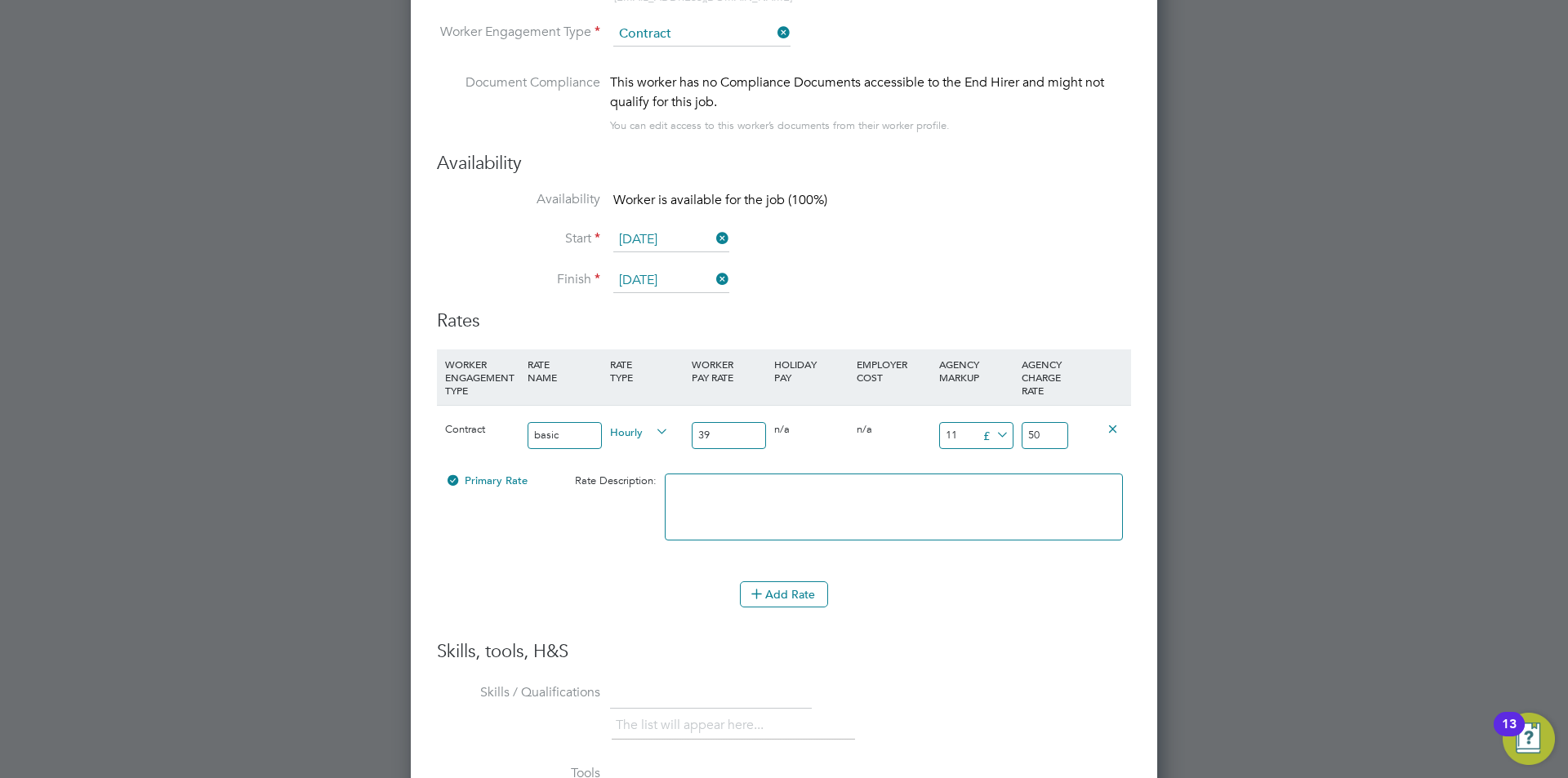
type input "50.5"
type input "11.5"
click at [787, 589] on button "Add Rate" at bounding box center [784, 594] width 88 height 26
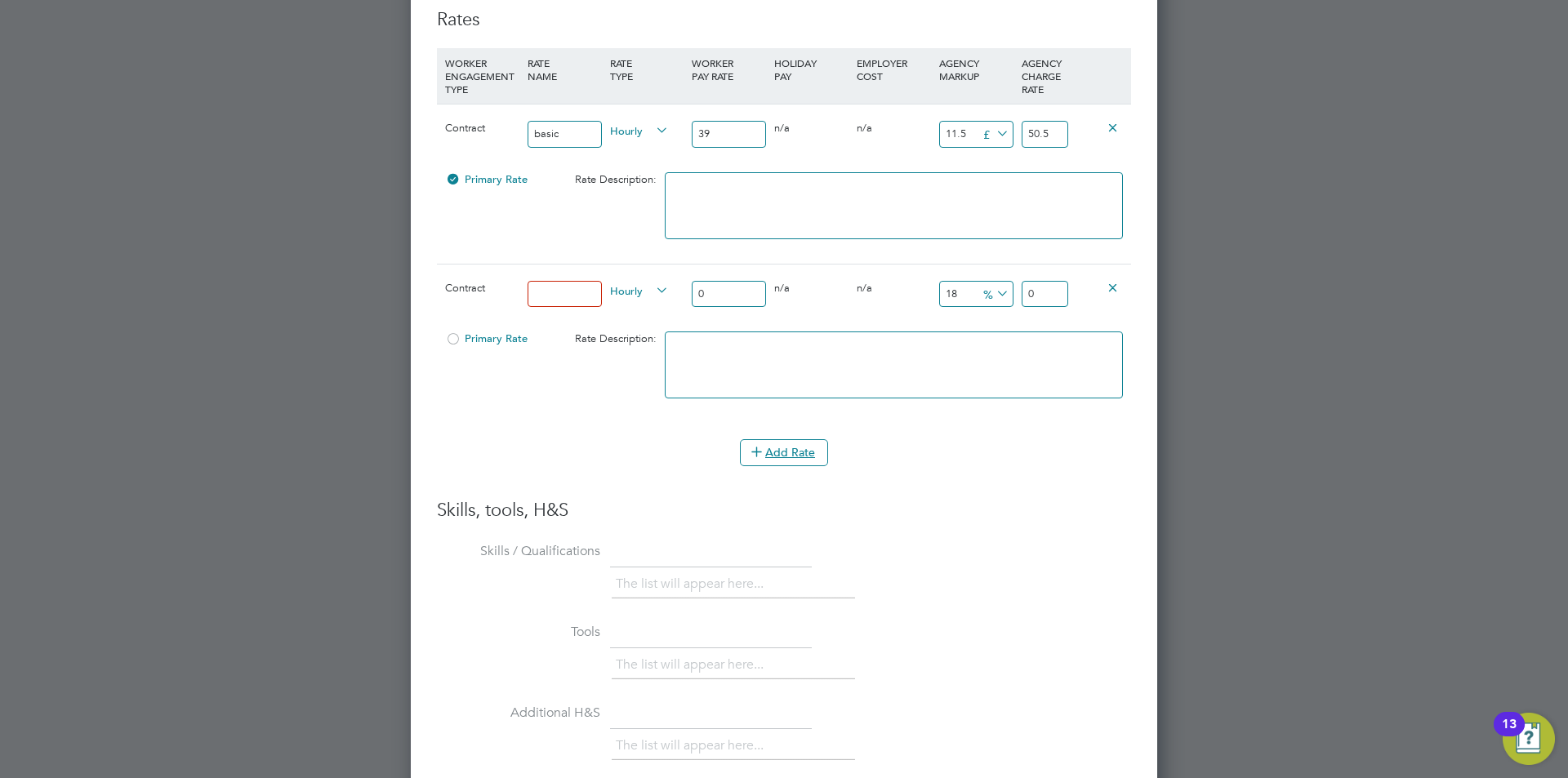
scroll to position [2833, 0]
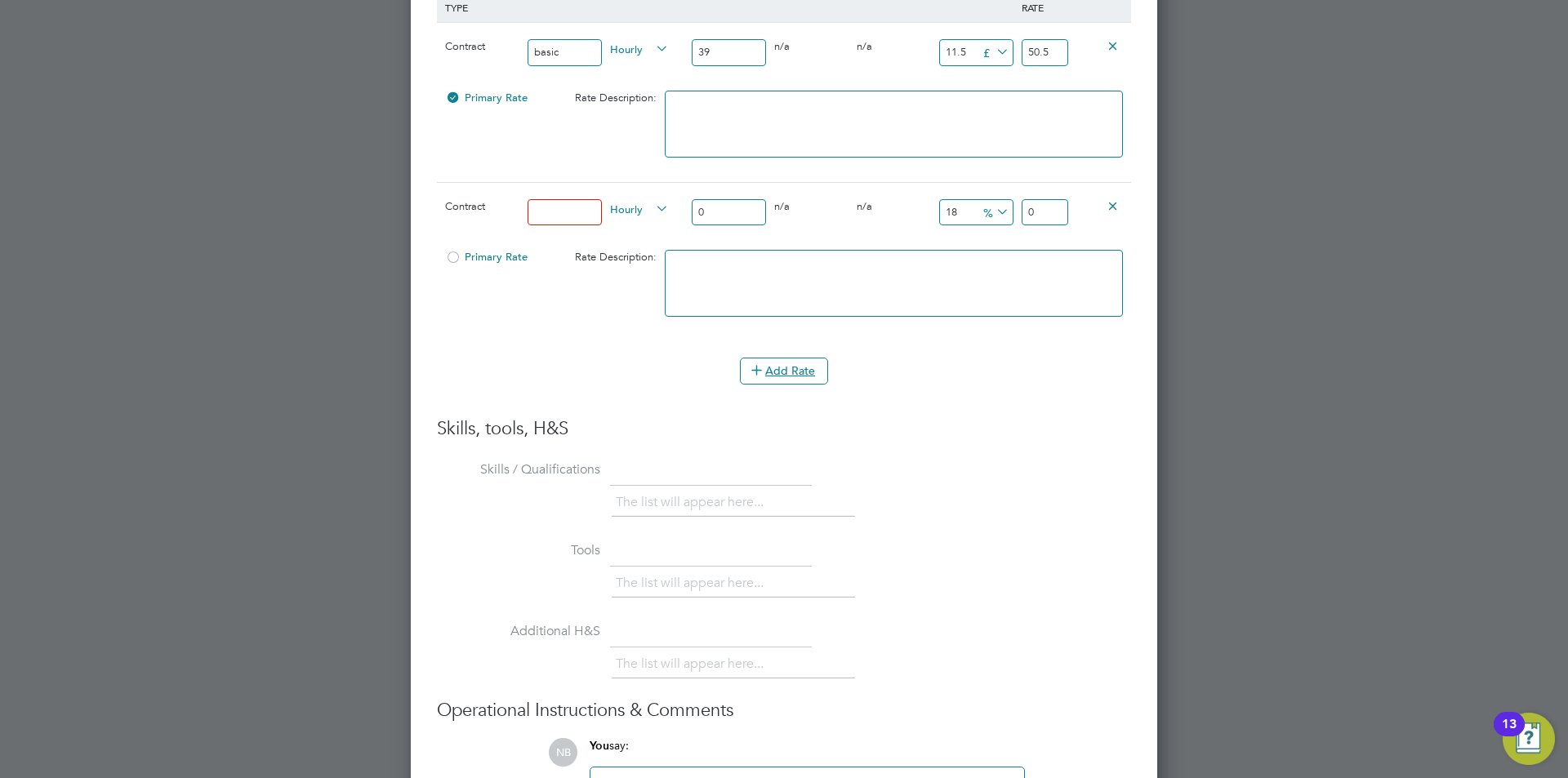
click at [1110, 207] on icon at bounding box center [1112, 205] width 12 height 12
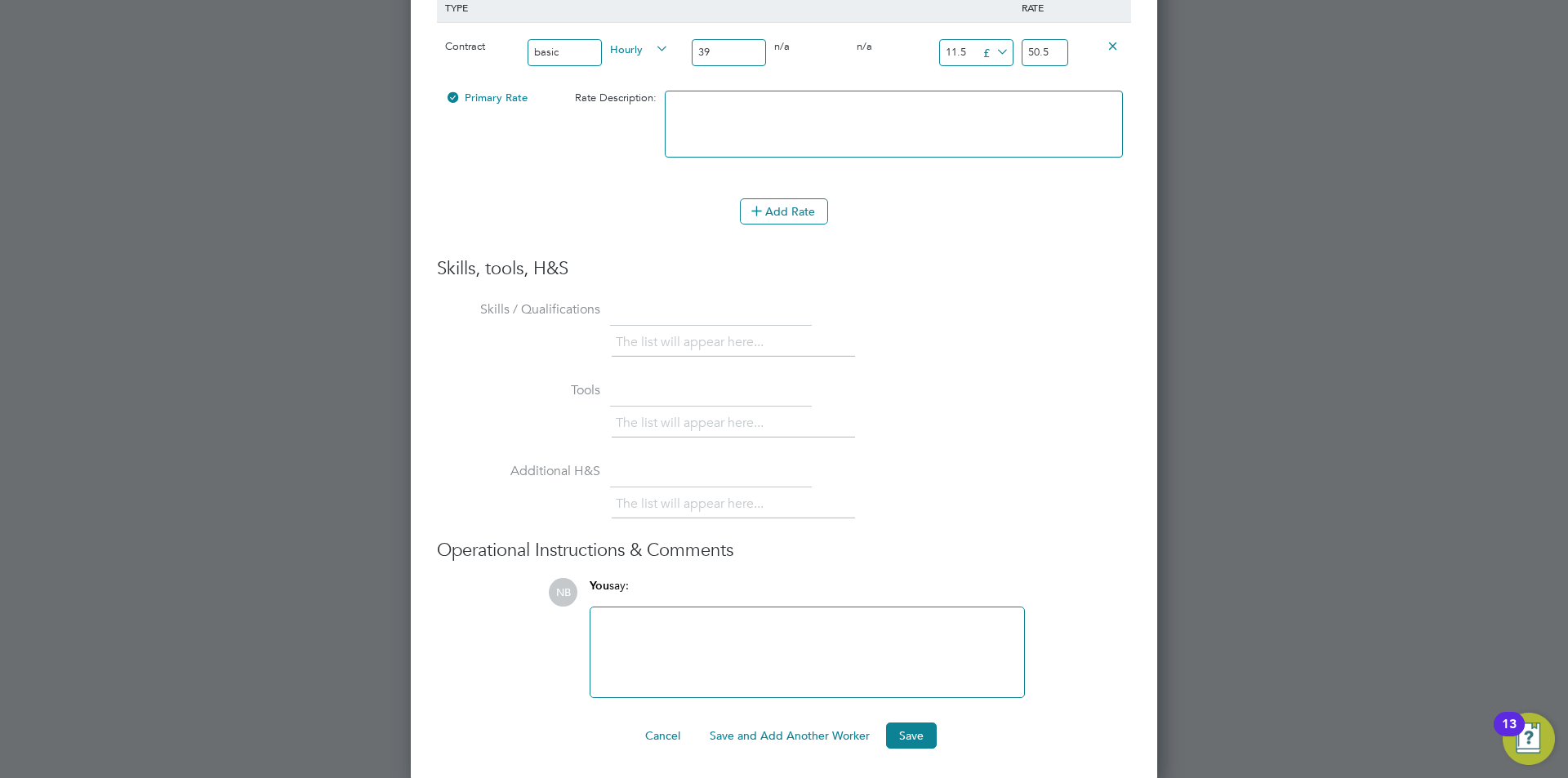
scroll to position [2835, 0]
click at [912, 729] on button "Save" at bounding box center [911, 733] width 51 height 26
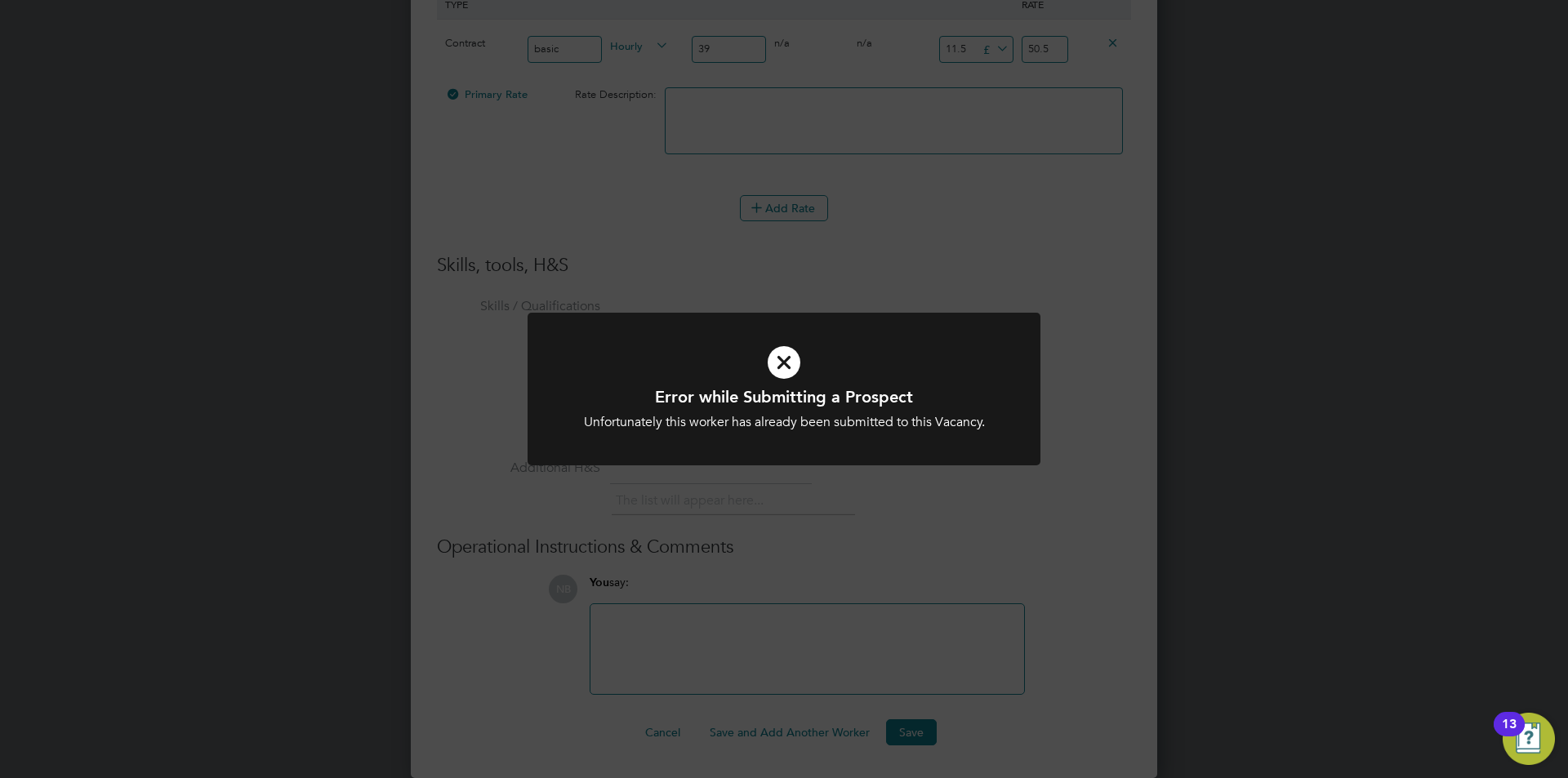
click at [776, 353] on icon at bounding box center [784, 362] width 424 height 64
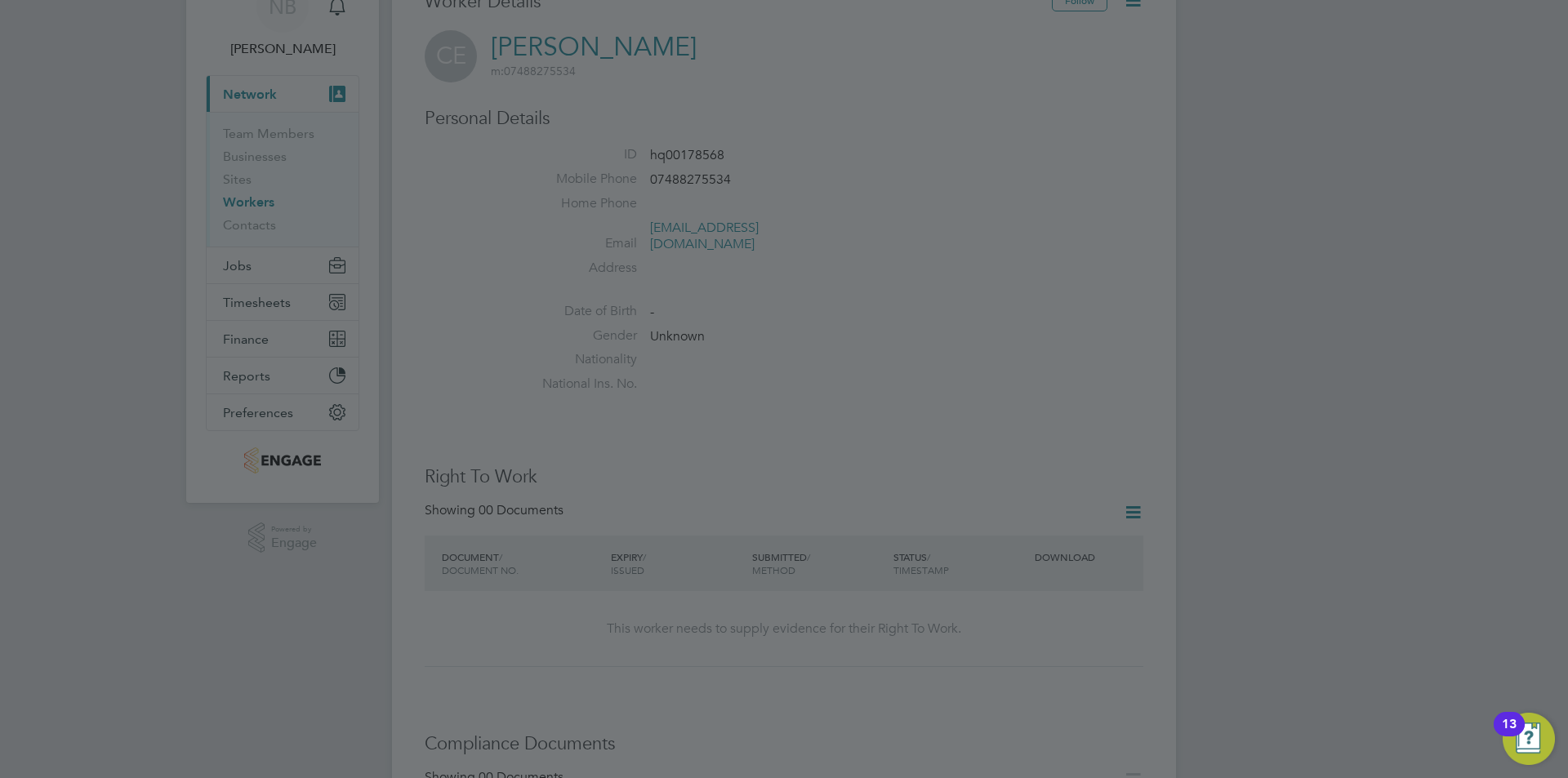
scroll to position [0, 0]
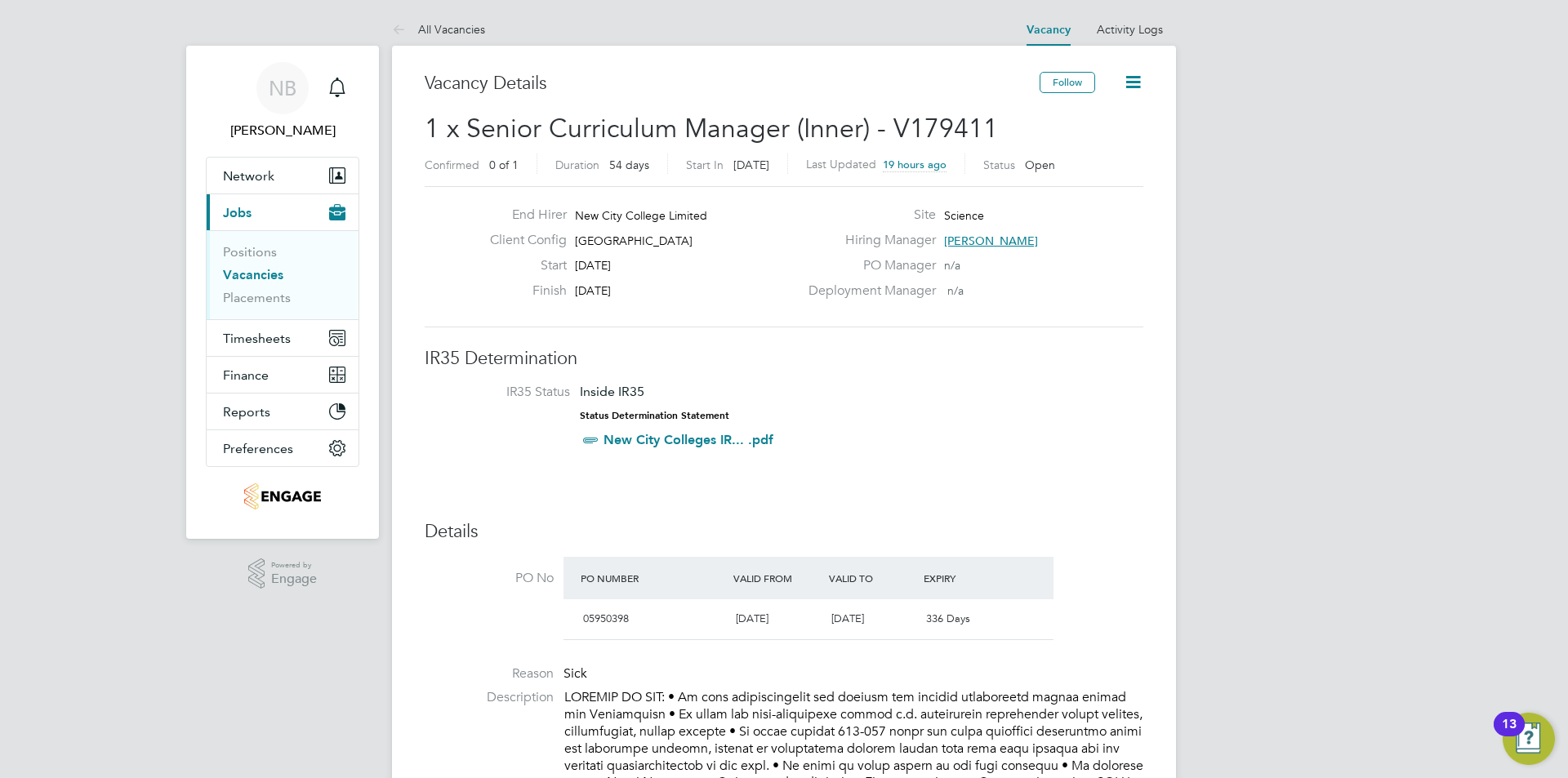
click at [981, 238] on span "[PERSON_NAME]" at bounding box center [991, 241] width 94 height 15
drag, startPoint x: 1160, startPoint y: 336, endPoint x: 1004, endPoint y: 335, distance: 156.0
click at [1004, 335] on div "IH Iqbal Hussain Group Curriculum Director Science iqbal.hussain@ncclondon.ac.uk" at bounding box center [1078, 325] width 213 height 64
copy span "iqbal.hussain@ncclondon.ac.uk"
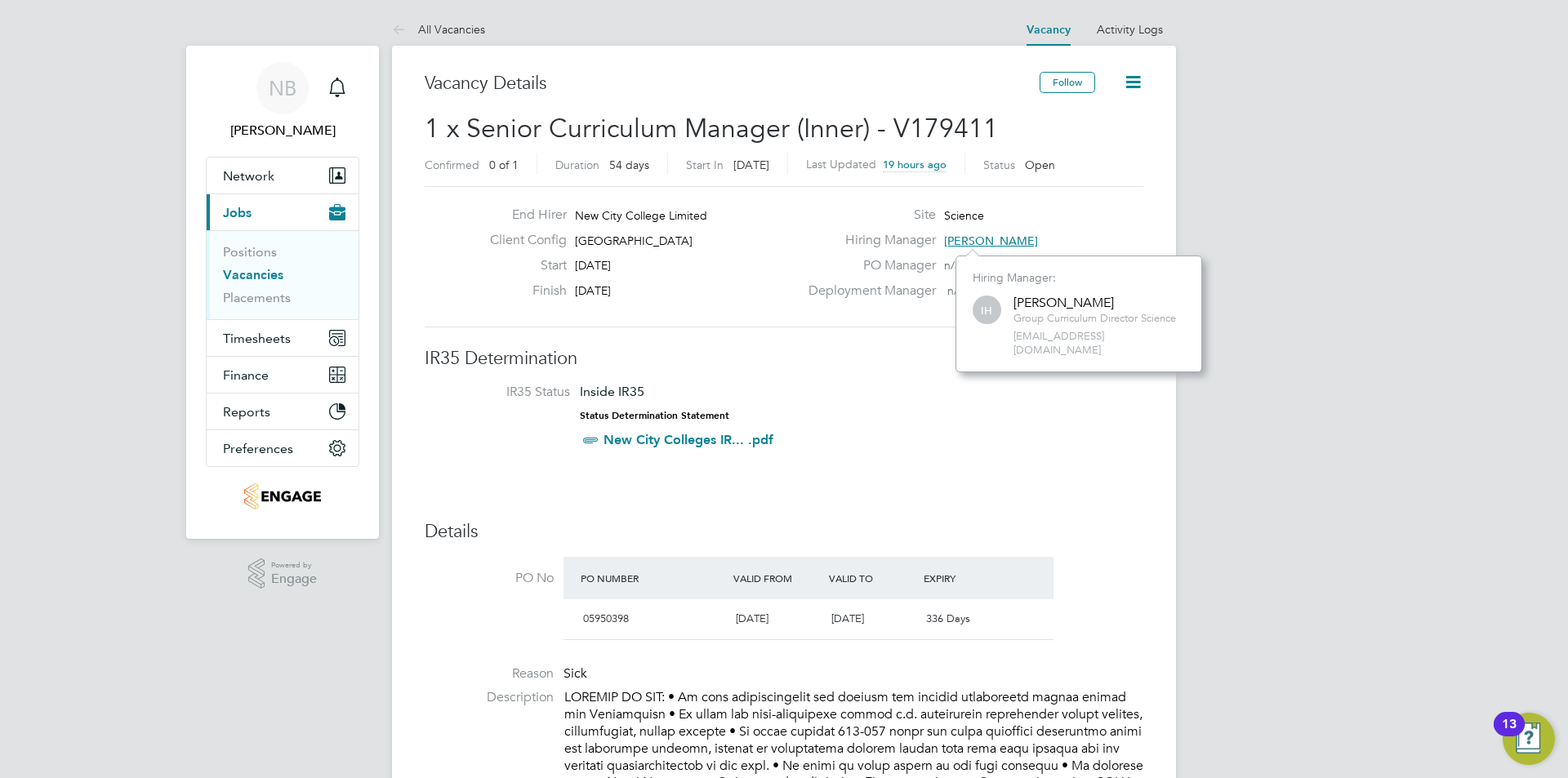
click at [887, 383] on li "IR35 Status Inside IR35 Status Determination Statement New City Colleges IR... …" at bounding box center [784, 419] width 686 height 71
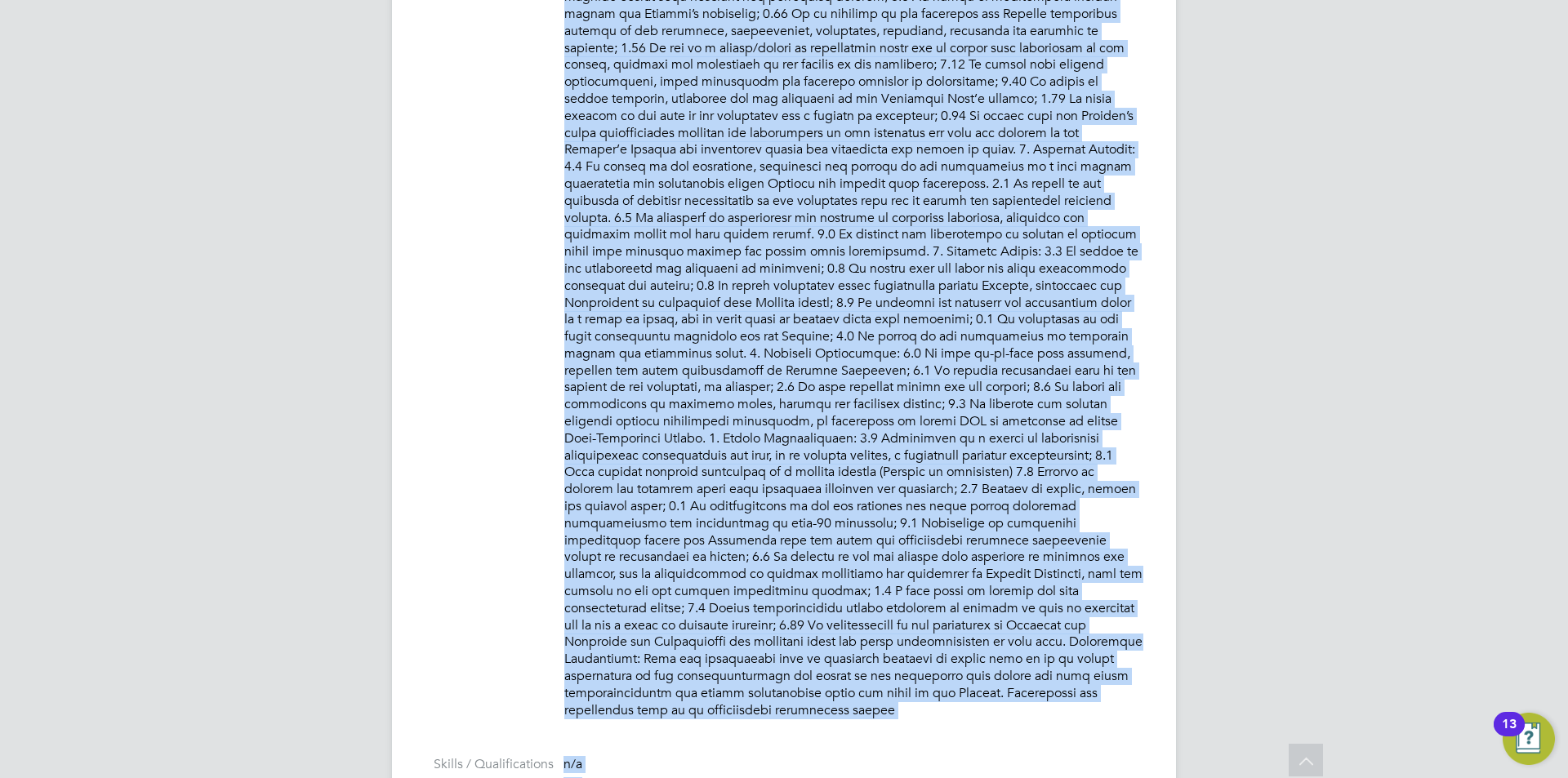
scroll to position [1372, 0]
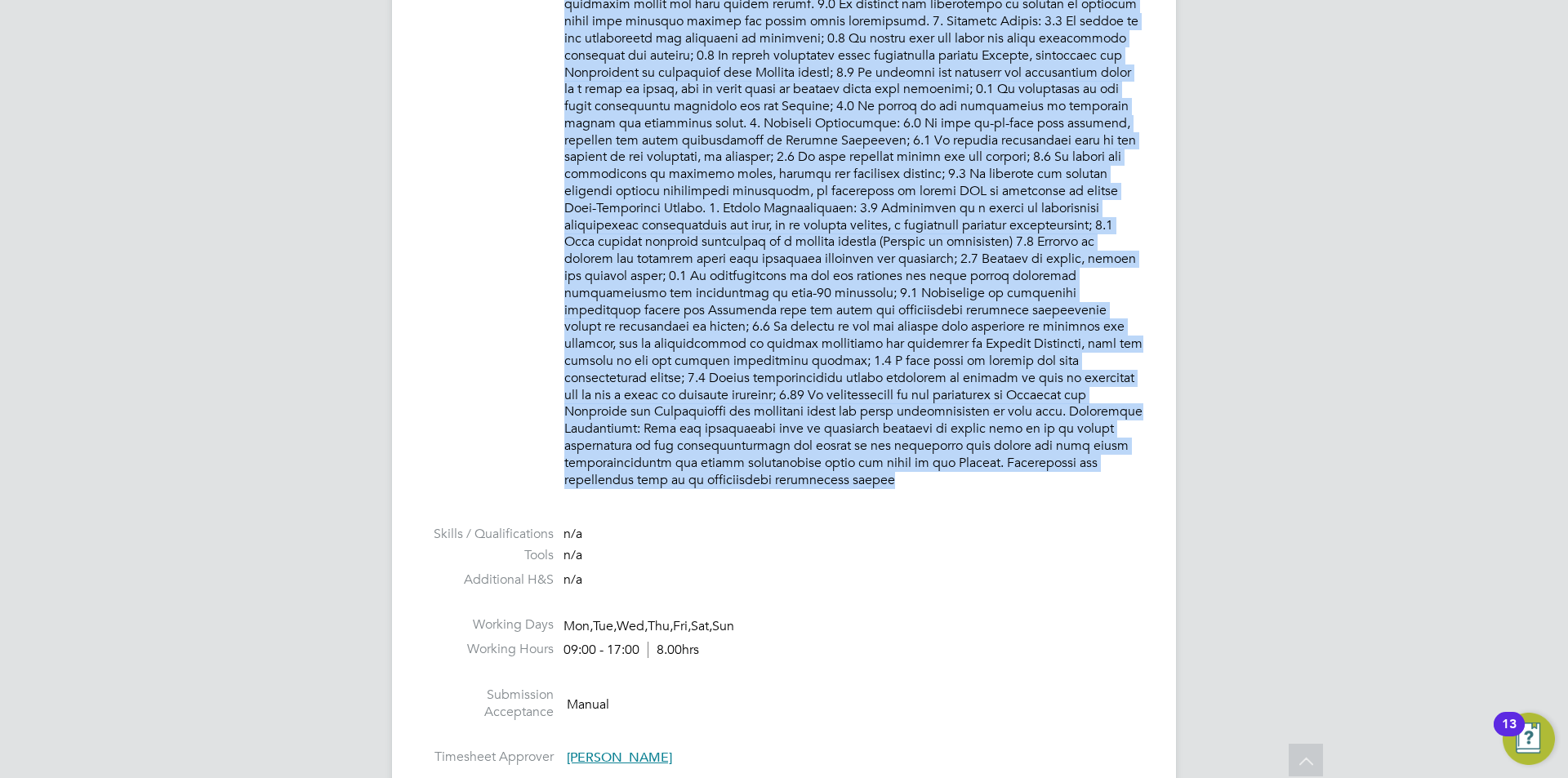
drag, startPoint x: 567, startPoint y: 445, endPoint x: 1041, endPoint y: 475, distance: 474.9
copy p "PURPOSE OF JOB: • To have responsibility for courses and defined operational is…"
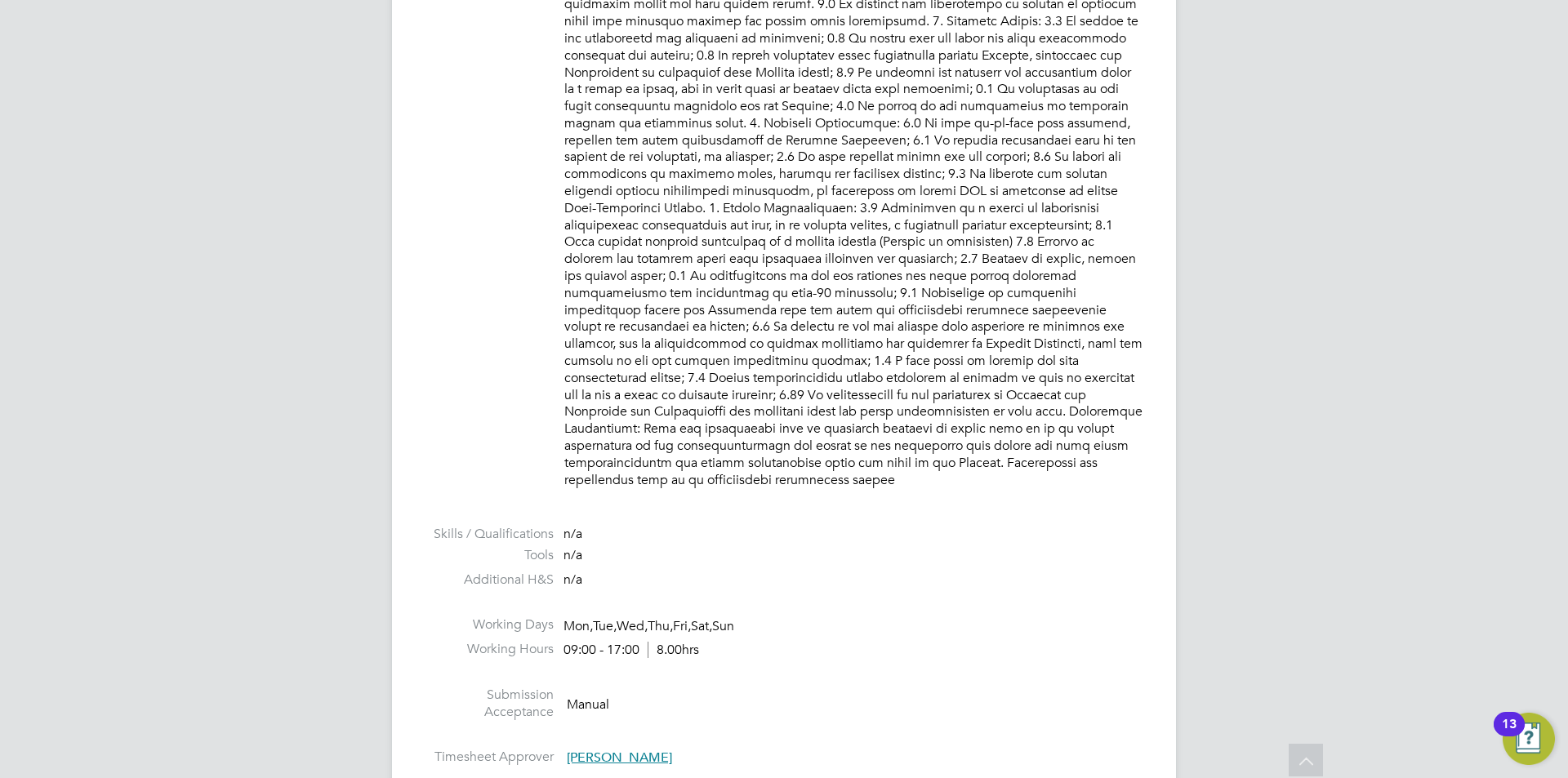
click at [994, 620] on li "Working Days Mon, Tue, Wed, Thu, Fri, Sat, Sun" at bounding box center [784, 629] width 719 height 24
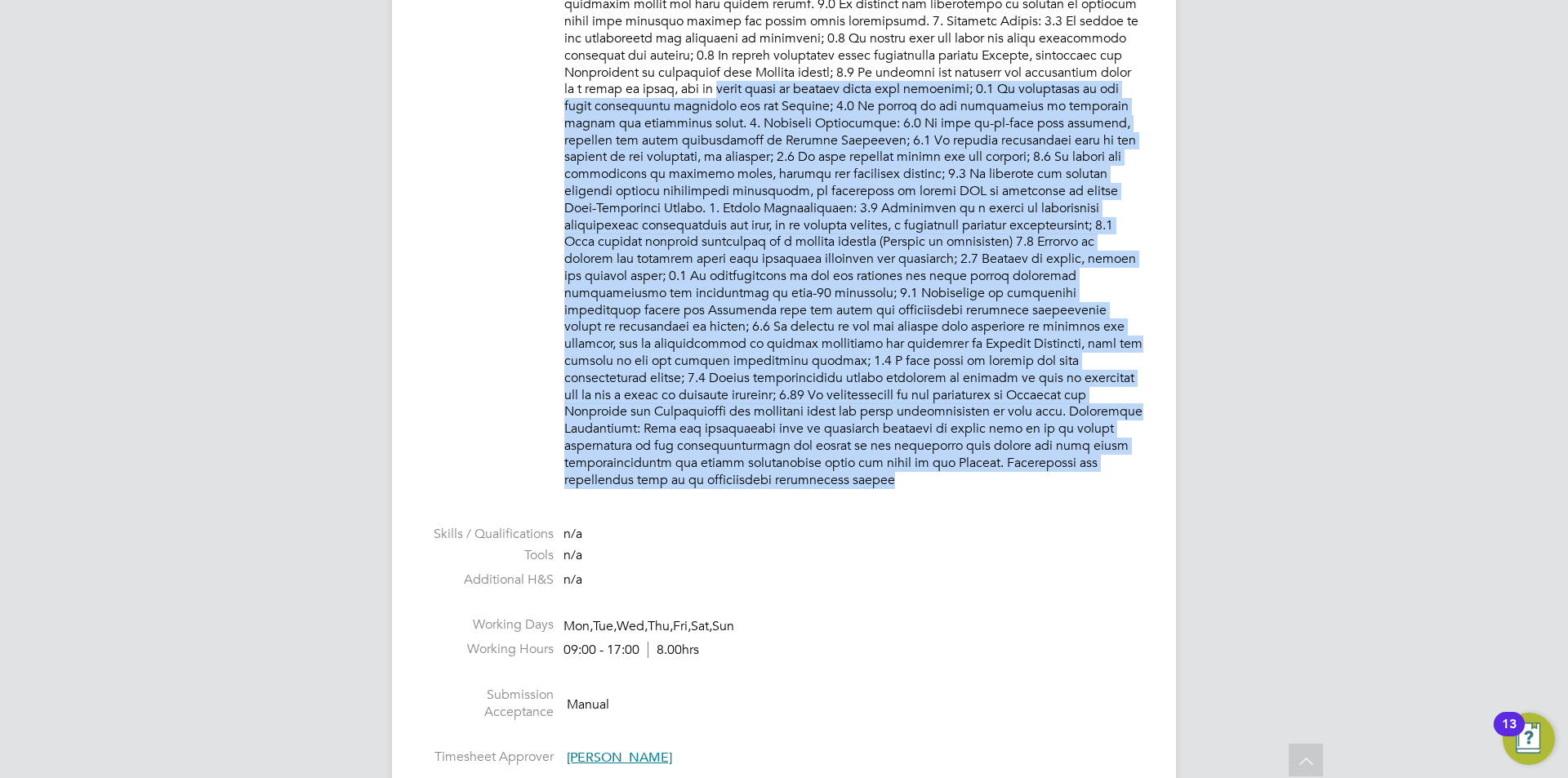
drag, startPoint x: 880, startPoint y: 461, endPoint x: 248, endPoint y: 92, distance: 731.8
click at [248, 92] on div "NB Nick Briant Notifications Applications: Network Team Members Businesses Site…" at bounding box center [784, 340] width 1568 height 3425
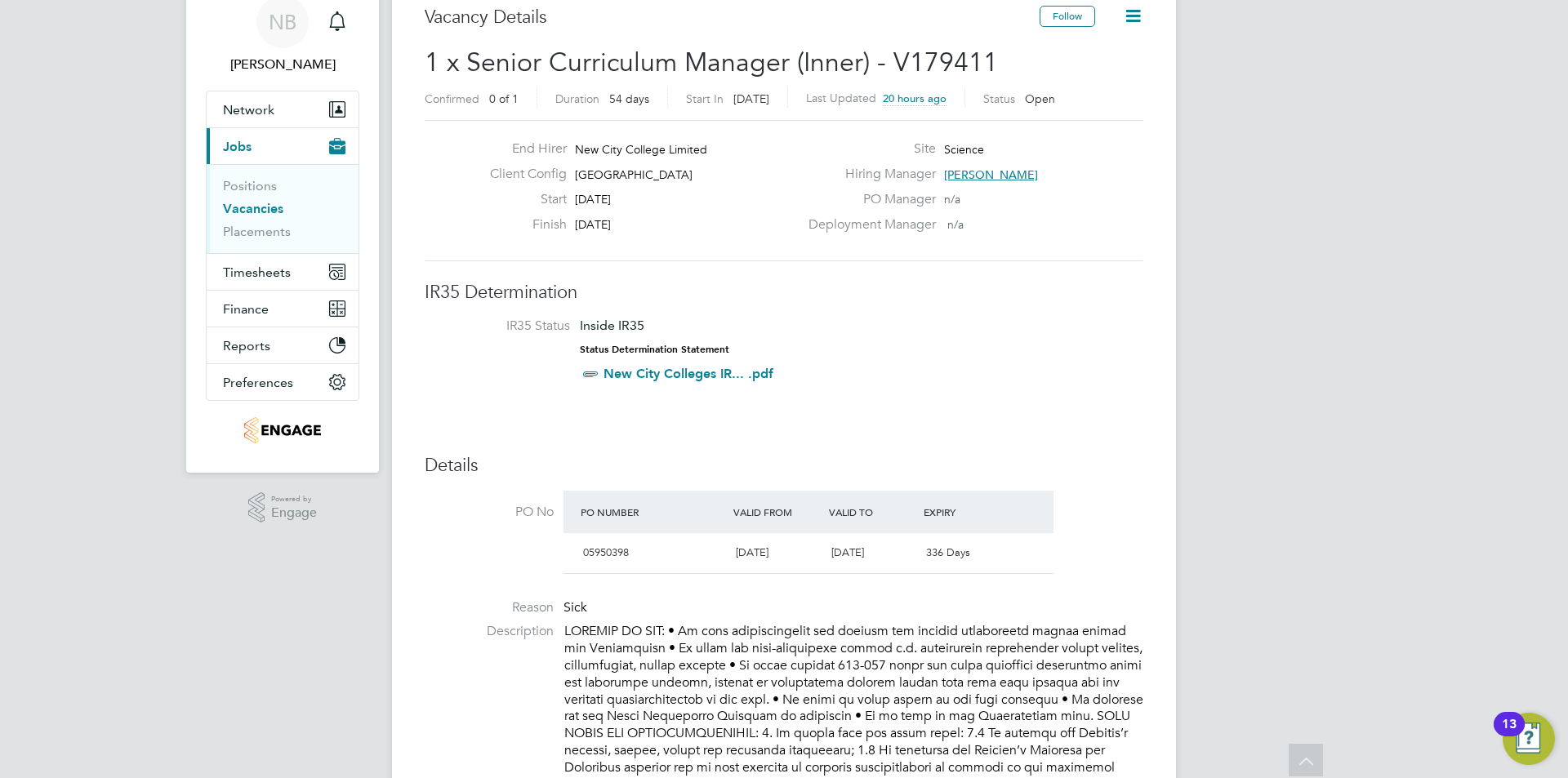
scroll to position [0, 0]
